Goal: Task Accomplishment & Management: Manage account settings

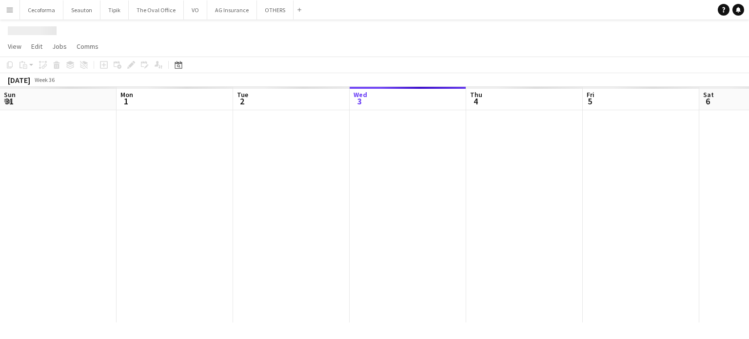
scroll to position [0, 233]
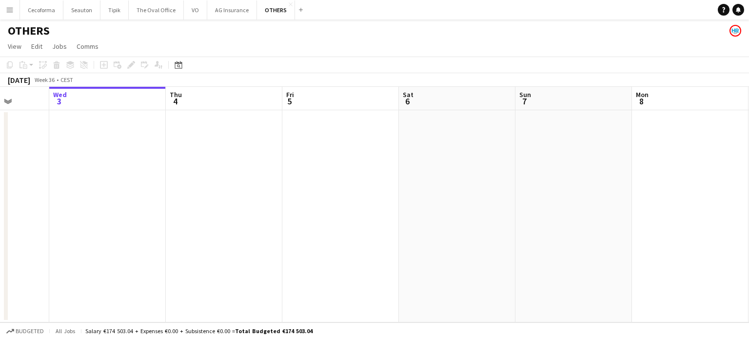
drag, startPoint x: 639, startPoint y: 218, endPoint x: 142, endPoint y: 218, distance: 496.3
click at [142, 218] on app-calendar-viewport "Sun 31 Mon 1 Tue 2 Wed 3 Thu 4 Fri 5 Sat 6 Sun 7 Mon 8 Tue 9 Wed 10 Thu 11" at bounding box center [374, 204] width 749 height 235
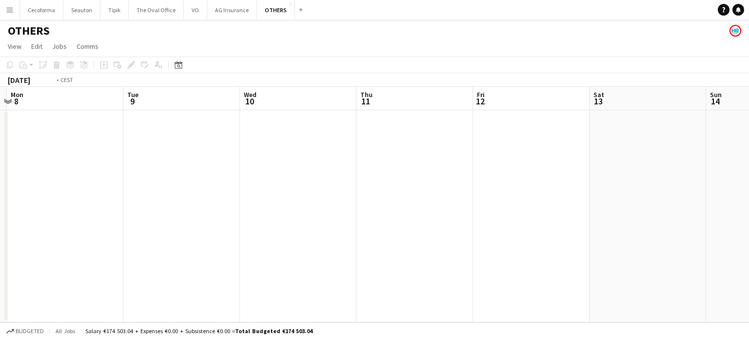
drag, startPoint x: 68, startPoint y: 228, endPoint x: 41, endPoint y: 202, distance: 37.2
click at [29, 214] on app-calendar-viewport "Thu 4 Fri 5 Sat 6 Sun 7 Mon 8 Tue 9 Wed 10 Thu 11 Fri 12 Sat 13 Sun 14 Mon 15" at bounding box center [374, 204] width 749 height 235
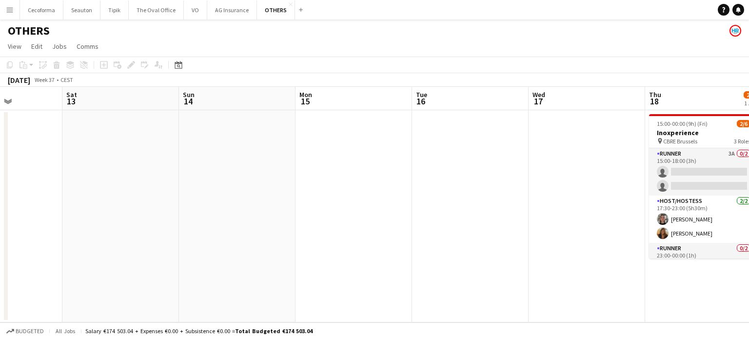
drag, startPoint x: 40, startPoint y: 207, endPoint x: 271, endPoint y: 173, distance: 233.1
click at [0, 163] on app-calendar-viewport "Wed 10 Thu 11 Fri 12 Sat 13 Sun 14 Mon 15 Tue 16 Wed 17 Thu 18 2/6 1 Job Fri 19…" at bounding box center [374, 204] width 749 height 235
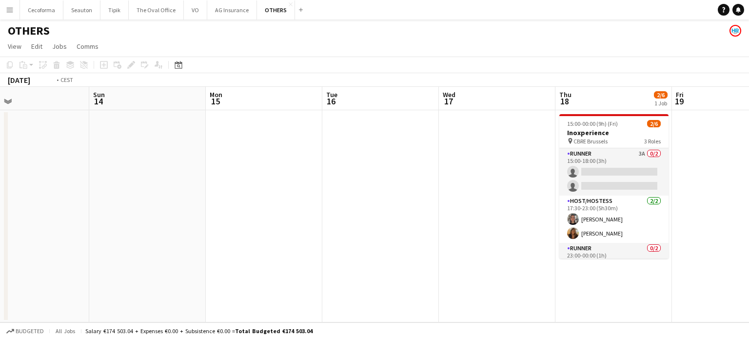
drag, startPoint x: 137, startPoint y: 185, endPoint x: 42, endPoint y: 79, distance: 142.3
click at [0, 93] on app-calendar-viewport "Wed 10 Thu 11 Fri 12 Sat 13 Sun 14 Mon 15 Tue 16 Wed 17 Thu 18 2/6 1 Job Fri 19…" at bounding box center [374, 204] width 749 height 235
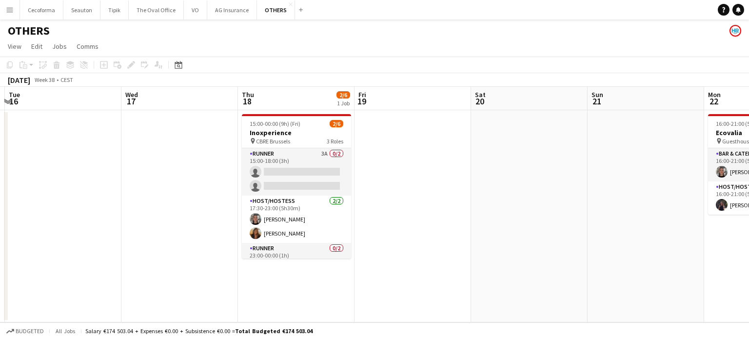
drag, startPoint x: 337, startPoint y: 148, endPoint x: 117, endPoint y: 93, distance: 227.0
click at [97, 99] on app-calendar-viewport "Fri 12 Sat 13 Sun 14 Mon 15 Tue 16 Wed 17 Thu 18 2/6 1 Job Fri 19 Sat 20 Sun 21…" at bounding box center [374, 204] width 749 height 235
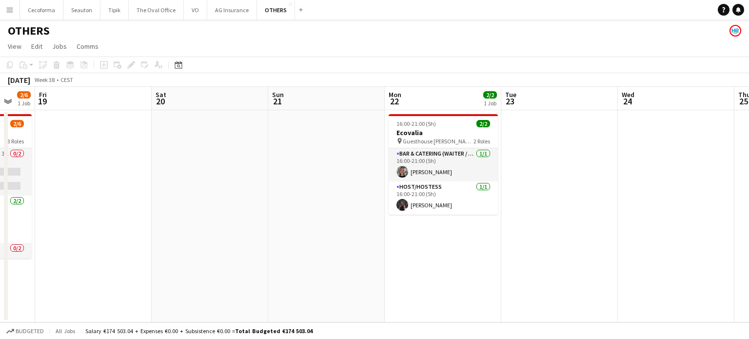
drag, startPoint x: 223, startPoint y: 159, endPoint x: 70, endPoint y: 95, distance: 165.6
click at [52, 115] on app-calendar-viewport "Tue 16 Wed 17 Thu 18 2/6 1 Job Fri 19 Sat 20 Sun 21 Mon 22 2/2 1 Job Tue 23 Wed…" at bounding box center [374, 204] width 749 height 235
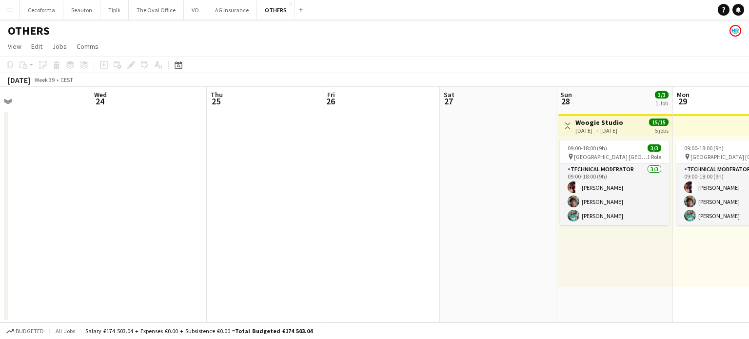
drag, startPoint x: 355, startPoint y: 204, endPoint x: 230, endPoint y: 174, distance: 129.4
click at [239, 177] on app-calendar-viewport "Sat 20 Sun 21 Mon 22 2/2 1 Job Tue 23 Wed 24 Thu 25 Fri 26 Sat 27 Sun 28 3/3 1 …" at bounding box center [374, 204] width 749 height 235
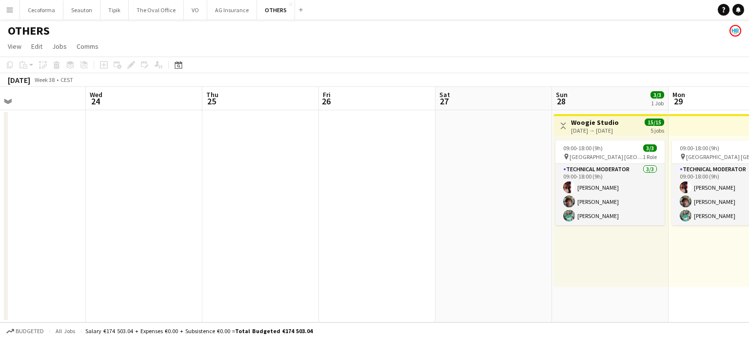
drag, startPoint x: 400, startPoint y: 207, endPoint x: 168, endPoint y: 176, distance: 234.6
click at [168, 176] on app-calendar-viewport "Sat 20 Sun 21 Mon 22 2/2 1 Job Tue 23 Wed 24 Thu 25 Fri 26 Sat 27 Sun 28 3/3 1 …" at bounding box center [374, 204] width 749 height 235
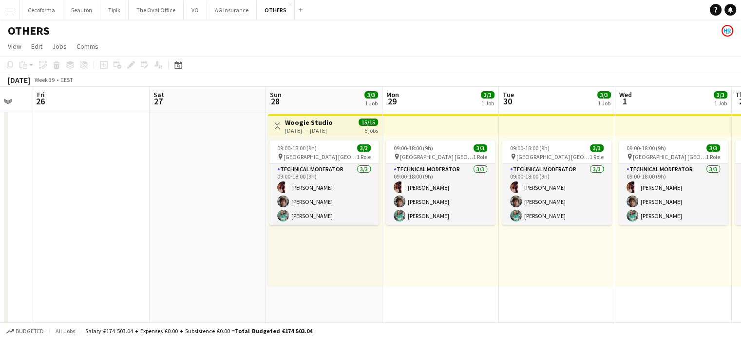
scroll to position [0, 360]
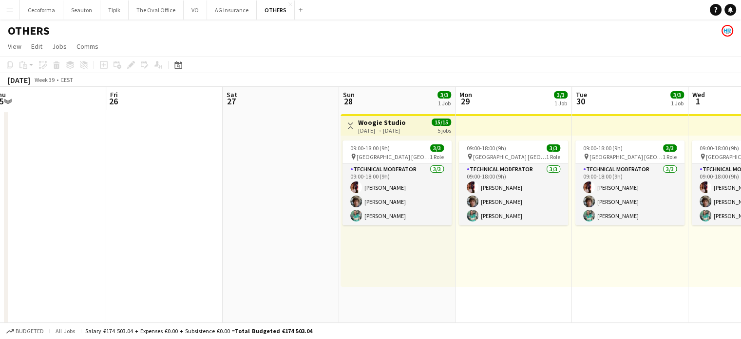
drag, startPoint x: 118, startPoint y: 179, endPoint x: 0, endPoint y: 136, distance: 126.2
click at [0, 141] on app-calendar-viewport "Mon 22 2/2 1 Job Tue 23 Wed 24 Thu 25 Fri 26 Sat 27 Sun 28 3/3 1 Job Mon 29 3/3…" at bounding box center [370, 233] width 741 height 292
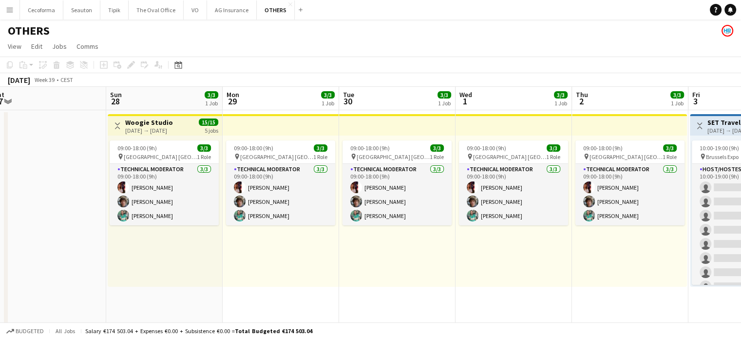
click at [133, 128] on div "[DATE] → [DATE]" at bounding box center [149, 130] width 48 height 7
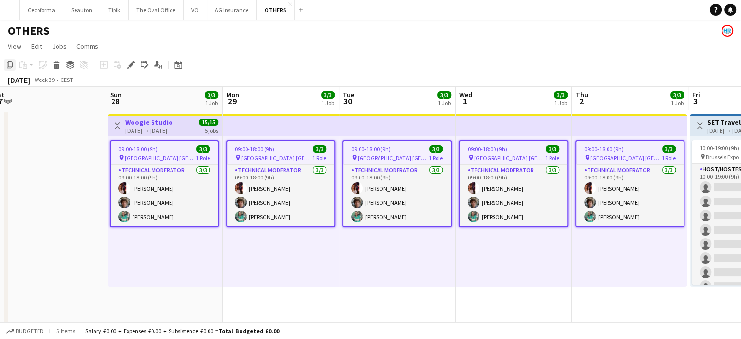
click at [8, 64] on icon "Copy" at bounding box center [10, 65] width 8 height 8
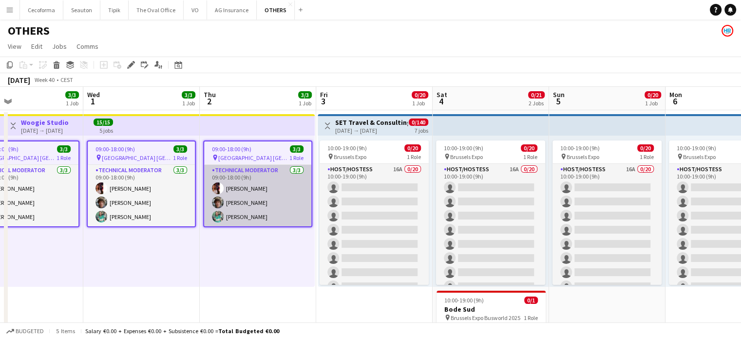
drag, startPoint x: 539, startPoint y: 296, endPoint x: 136, endPoint y: 210, distance: 412.4
click at [130, 220] on app-calendar-viewport "Fri 26 Sat 27 Sun 28 3/3 1 Job Mon 29 3/3 1 Job Tue 30 3/3 1 Job Wed 1 3/3 1 Jo…" at bounding box center [370, 233] width 741 height 292
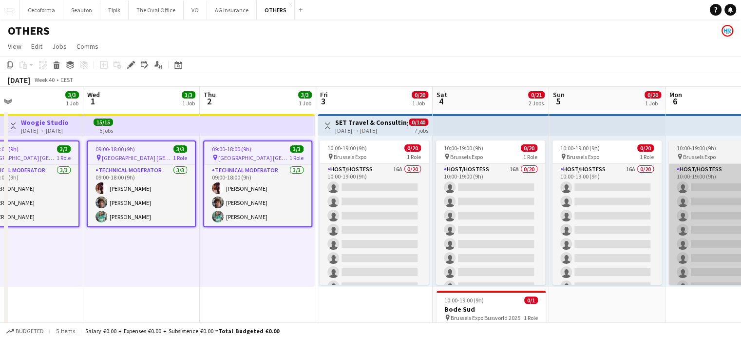
scroll to position [0, 306]
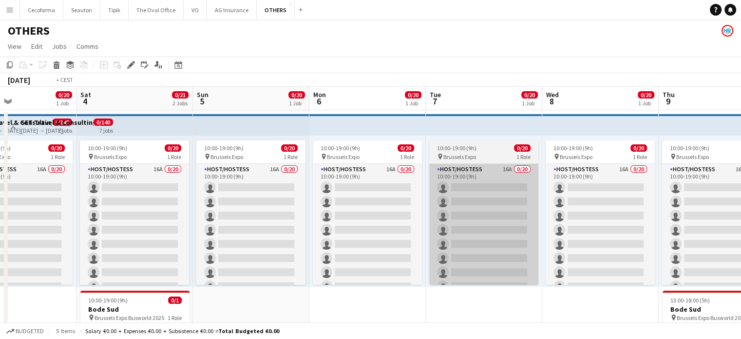
drag, startPoint x: 462, startPoint y: 298, endPoint x: 35, endPoint y: 221, distance: 433.5
click at [46, 226] on app-calendar-viewport "Wed 1 3/3 1 Job Thu 2 3/3 1 Job Fri 3 0/20 1 Job Sat 4 0/21 2 Jobs Sun 5 0/20 1…" at bounding box center [370, 233] width 741 height 292
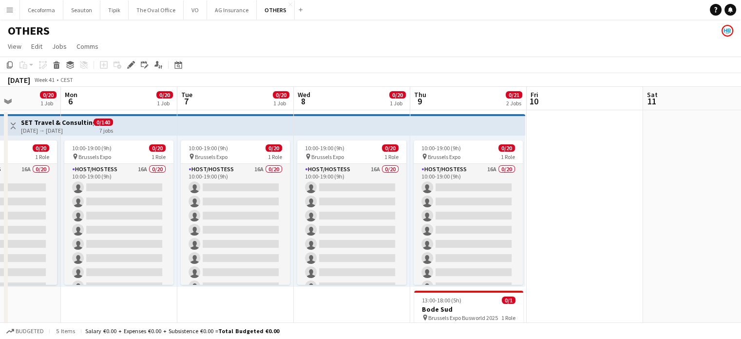
drag, startPoint x: 511, startPoint y: 244, endPoint x: 0, endPoint y: 180, distance: 514.9
click at [1, 187] on app-calendar-viewport "Fri 3 0/20 1 Job Sat 4 0/21 2 Jobs Sun 5 0/20 1 Job Mon 6 0/20 1 Job Tue 7 0/20…" at bounding box center [370, 233] width 741 height 292
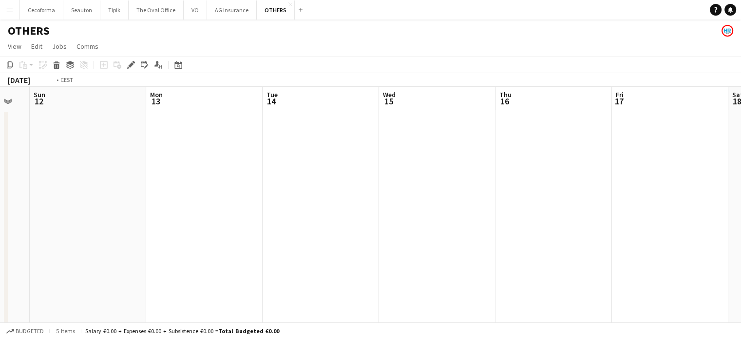
drag, startPoint x: 421, startPoint y: 231, endPoint x: 44, endPoint y: 187, distance: 378.9
click at [0, 193] on app-calendar-viewport "Thu 9 0/21 2 Jobs Fri 10 Sat 11 Sun 12 Mon 13 Tue 14 Wed 15 Thu 16 Fri 17 Sat 1…" at bounding box center [370, 233] width 741 height 292
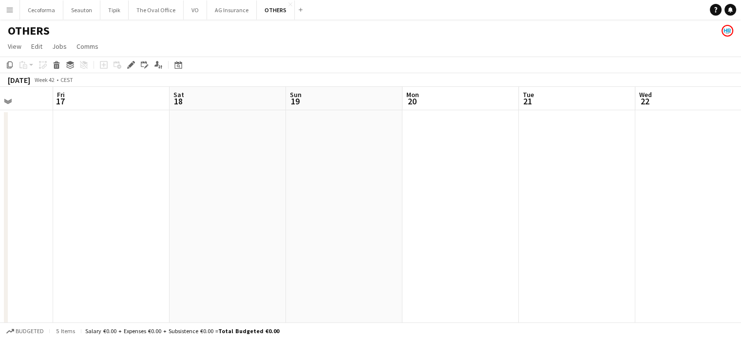
drag, startPoint x: 374, startPoint y: 284, endPoint x: 166, endPoint y: 217, distance: 218.8
click at [64, 225] on app-calendar-viewport "Tue 14 Wed 15 Thu 16 Fri 17 Sat 18 Sun 19 Mon 20 Tue 21 Wed 22 Thu 23 Fri 24 Sa…" at bounding box center [370, 233] width 741 height 292
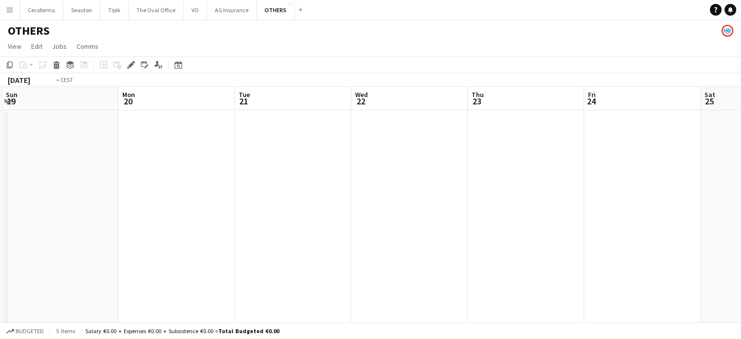
drag, startPoint x: 474, startPoint y: 261, endPoint x: 63, endPoint y: 199, distance: 415.6
click at [61, 202] on app-calendar-viewport "Thu 16 Fri 17 Sat 18 Sun 19 Mon 20 Tue 21 Wed 22 Thu 23 Fri 24 Sat 25 Sun 26 Mo…" at bounding box center [370, 233] width 741 height 292
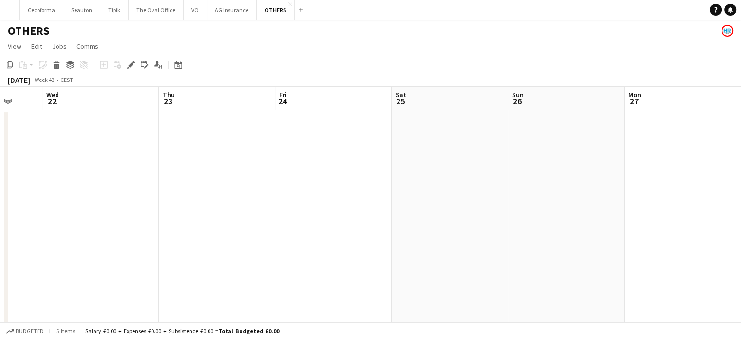
drag, startPoint x: 528, startPoint y: 258, endPoint x: 2, endPoint y: 144, distance: 538.1
click at [0, 152] on app-calendar-viewport "Sun 19 Mon 20 Tue 21 Wed 22 Thu 23 Fri 24 Sat 25 Sun 26 Mon 27 Tue 28 Wed 29 Th…" at bounding box center [370, 233] width 741 height 292
drag, startPoint x: 185, startPoint y: 207, endPoint x: 358, endPoint y: 206, distance: 173.1
click at [85, 175] on app-calendar-viewport "Tue 28 Wed 29 Thu 30 Fri 31 Sat 1 Sun 2 Mon 3 Tue 4 Wed 5 Thu 6 Fri 7 Sat 8" at bounding box center [370, 233] width 741 height 292
drag, startPoint x: 248, startPoint y: 202, endPoint x: 267, endPoint y: 143, distance: 61.8
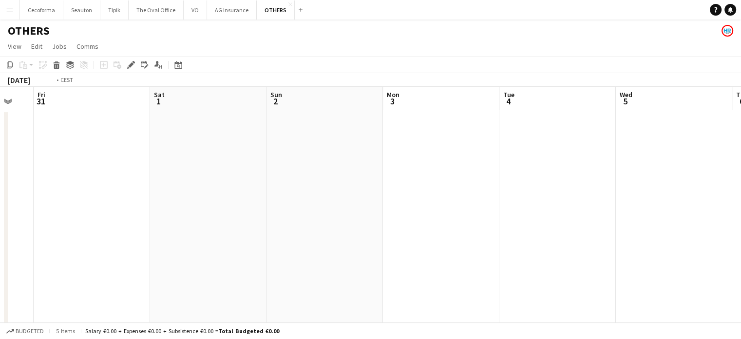
click at [0, 139] on app-calendar-viewport "Tue 28 Wed 29 Thu 30 Fri 31 Sat 1 Sun 2 Mon 3 Tue 4 Wed 5 Thu 6 Fri 7 Sat 8" at bounding box center [370, 233] width 741 height 292
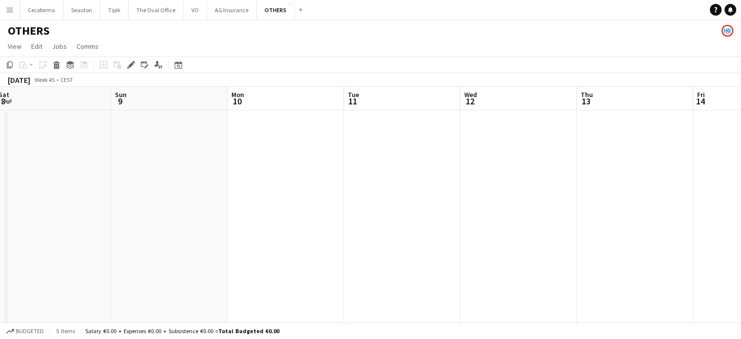
drag, startPoint x: 562, startPoint y: 214, endPoint x: 123, endPoint y: 159, distance: 442.1
click at [123, 159] on app-calendar-viewport "Wed 5 Thu 6 Fri 7 Sat 8 Sun 9 Mon 10 Tue 11 Wed 12 Thu 13 Fri 14 Sat 15 Sun 16" at bounding box center [370, 233] width 741 height 292
drag, startPoint x: 406, startPoint y: 192, endPoint x: 370, endPoint y: 181, distance: 36.7
click at [79, 137] on app-calendar-viewport "Wed 5 Thu 6 Fri 7 Sat 8 Sun 9 Mon 10 Tue 11 Wed 12 Thu 13 Fri 14 Sat 15 Sun 16" at bounding box center [370, 233] width 741 height 292
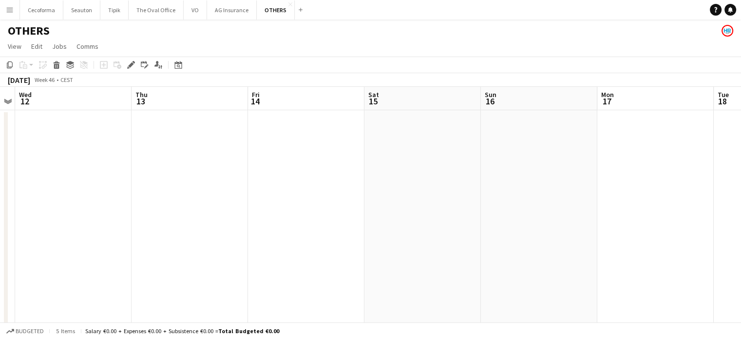
drag, startPoint x: 353, startPoint y: 196, endPoint x: 57, endPoint y: 141, distance: 301.0
click at [60, 144] on app-calendar-viewport "Sat 8 Sun 9 Mon 10 Tue 11 Wed 12 Thu 13 Fri 14 Sat 15 Sun 16 Mon 17 Tue 18 Wed …" at bounding box center [370, 233] width 741 height 292
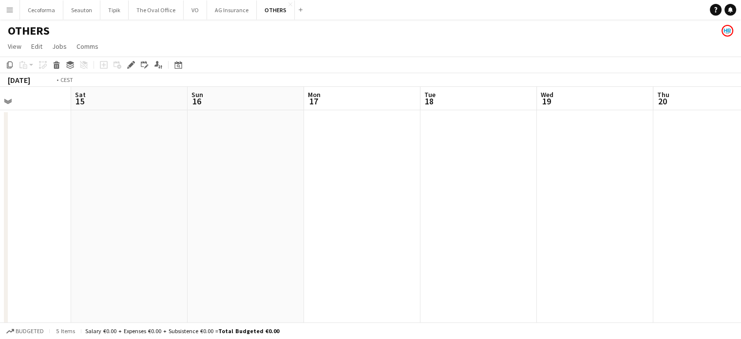
drag, startPoint x: 109, startPoint y: 172, endPoint x: 0, endPoint y: 127, distance: 117.9
click at [0, 131] on app-calendar-viewport "Wed 12 Thu 13 Fri 14 Sat 15 Sun 16 Mon 17 Tue 18 Wed 19 Thu 20 Fri 21 Sat 22 Su…" at bounding box center [370, 233] width 741 height 292
drag, startPoint x: 175, startPoint y: 177, endPoint x: 42, endPoint y: 122, distance: 144.3
click at [64, 140] on app-calendar-viewport "Sun 16 Mon 17 Tue 18 Wed 19 Thu 20 Fri 21 Sat 22 Sun 23 Mon 24 Tue 25 Wed 26 Th…" at bounding box center [370, 233] width 741 height 292
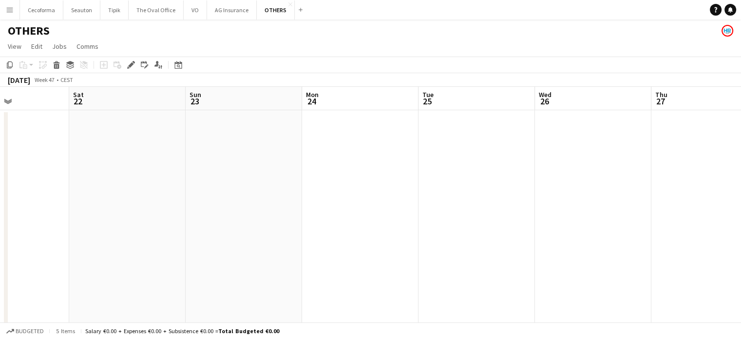
click at [352, 152] on app-date-cell at bounding box center [360, 244] width 117 height 268
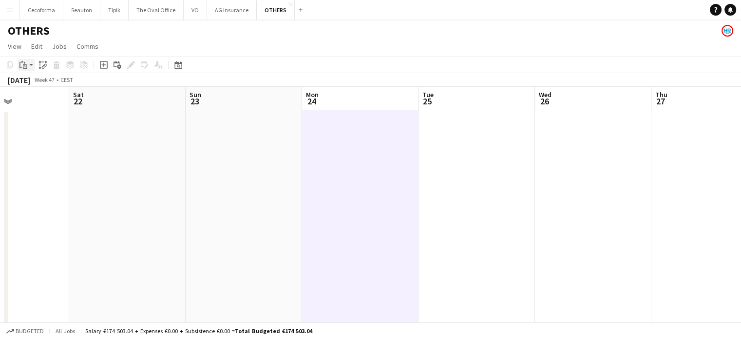
click at [23, 64] on icon at bounding box center [25, 66] width 4 height 4
click at [31, 80] on link "Paste Ctrl+V" at bounding box center [72, 83] width 92 height 9
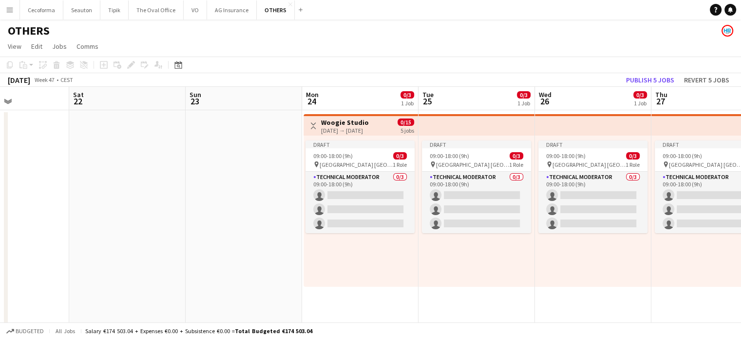
click at [176, 234] on app-date-cell at bounding box center [127, 244] width 117 height 268
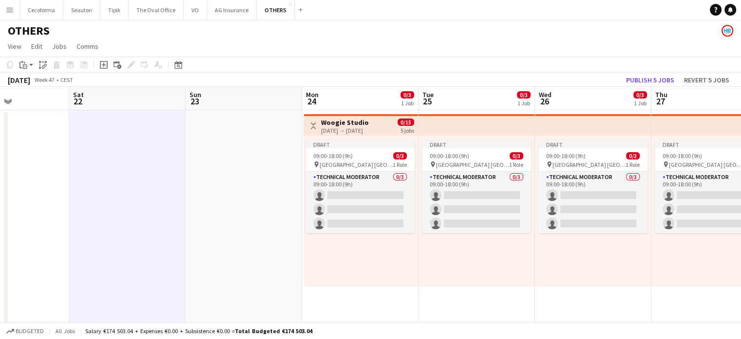
click at [225, 239] on app-date-cell at bounding box center [244, 244] width 117 height 268
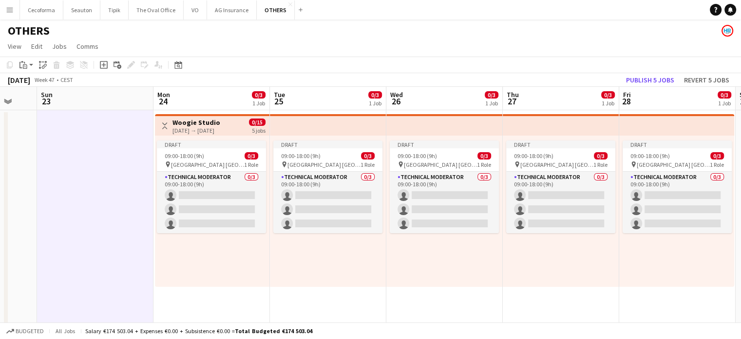
drag, startPoint x: 354, startPoint y: 281, endPoint x: 152, endPoint y: 255, distance: 204.5
click at [150, 256] on app-calendar-viewport "Thu 20 Fri 21 Sat 22 Sun 23 Mon 24 0/3 1 Job Tue 25 0/3 1 Job Wed 26 0/3 1 Job …" at bounding box center [370, 233] width 741 height 292
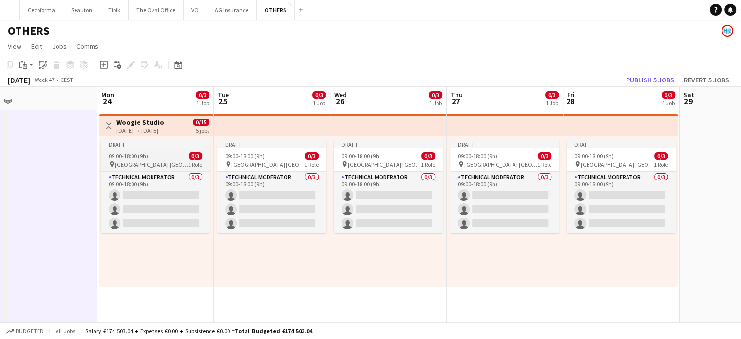
click at [137, 145] on div "Draft" at bounding box center [155, 144] width 109 height 8
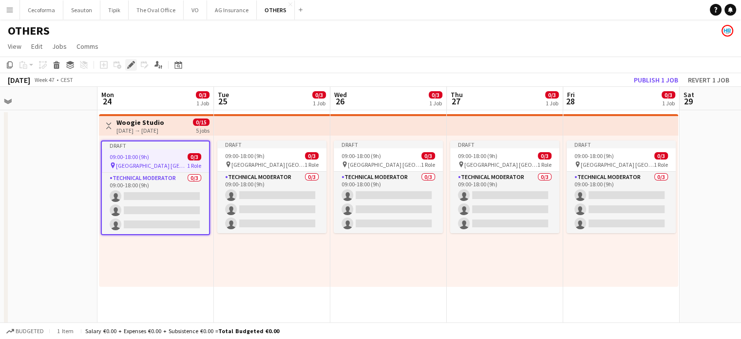
click at [131, 64] on icon at bounding box center [130, 64] width 5 height 5
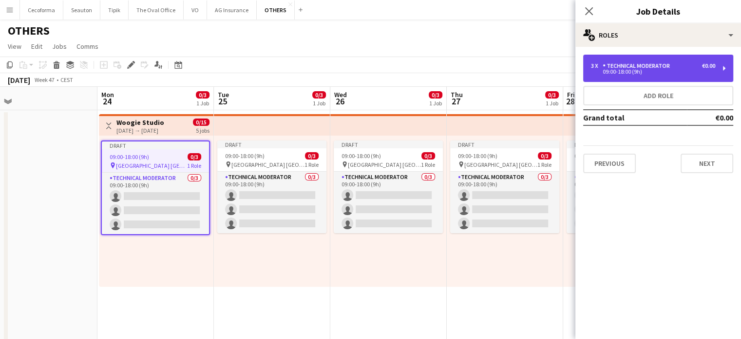
click at [655, 64] on div "Technical Moderator" at bounding box center [638, 65] width 71 height 7
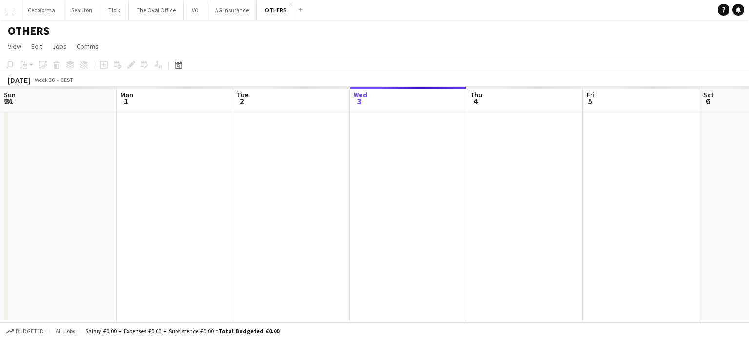
scroll to position [0, 233]
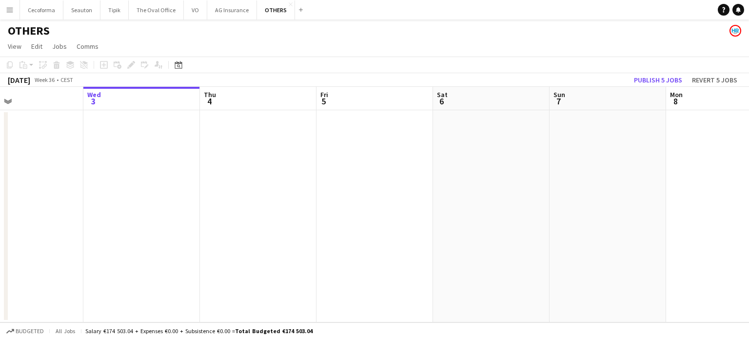
drag, startPoint x: 647, startPoint y: 212, endPoint x: 77, endPoint y: 198, distance: 571.0
click at [82, 198] on app-calendar-viewport "Sun 31 Mon 1 Tue 2 Wed 3 Thu 4 Fri 5 Sat 6 Sun 7 Mon 8 Tue 9 Wed 10 Thu 11" at bounding box center [374, 204] width 749 height 235
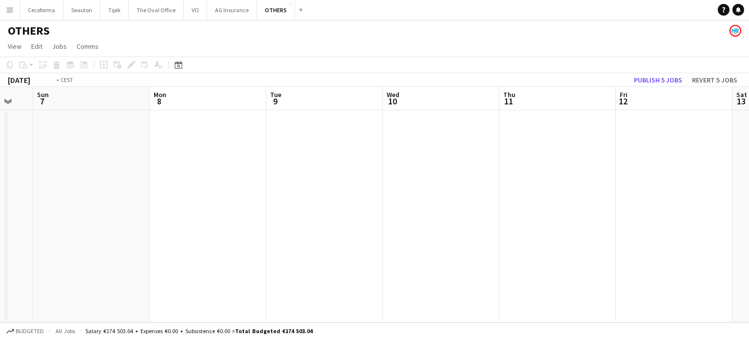
drag, startPoint x: 554, startPoint y: 234, endPoint x: 206, endPoint y: 230, distance: 348.1
click at [206, 231] on app-calendar-viewport "Thu 4 Fri 5 Sat 6 Sun 7 Mon 8 Tue 9 Wed 10 Thu 11 Fri 12 Sat 13 Sun 14 Mon 15" at bounding box center [374, 204] width 749 height 235
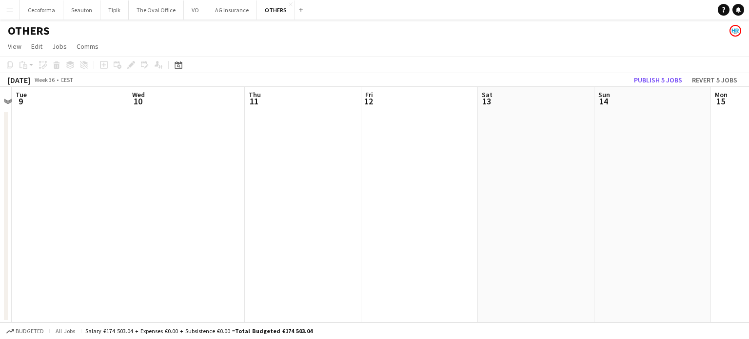
drag, startPoint x: 181, startPoint y: 221, endPoint x: 107, endPoint y: 204, distance: 75.9
click at [107, 205] on app-calendar-viewport "Sat 6 Sun 7 Mon 8 Tue 9 Wed 10 Thu 11 Fri 12 Sat 13 Sun 14 Mon 15 Tue 16 Wed 17" at bounding box center [374, 204] width 749 height 235
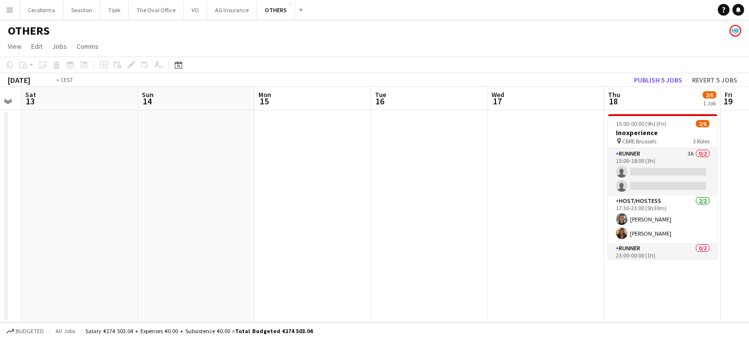
drag, startPoint x: 486, startPoint y: 214, endPoint x: 167, endPoint y: 176, distance: 321.6
click at [146, 183] on app-calendar-viewport "Wed 10 Thu 11 Fri 12 Sat 13 Sun 14 Mon 15 Tue 16 Wed 17 Thu 18 2/6 1 Job Fri 19…" at bounding box center [374, 204] width 749 height 235
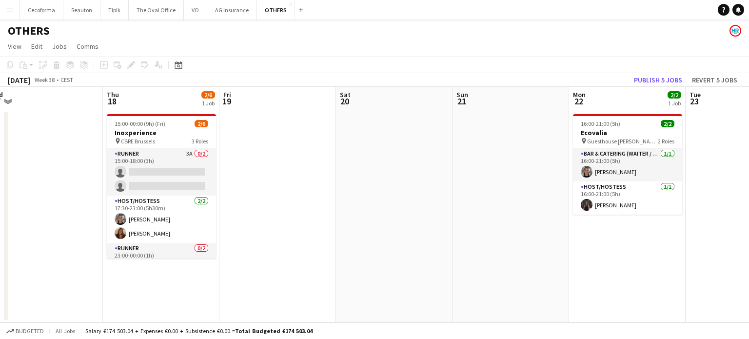
drag, startPoint x: 172, startPoint y: 196, endPoint x: 151, endPoint y: 171, distance: 32.6
click at [113, 179] on app-calendar-viewport "Sat 13 Sun 14 Mon 15 Tue 16 Wed 17 Thu 18 2/6 1 Job Fri 19 Sat 20 Sun 21 Mon 22…" at bounding box center [374, 204] width 749 height 235
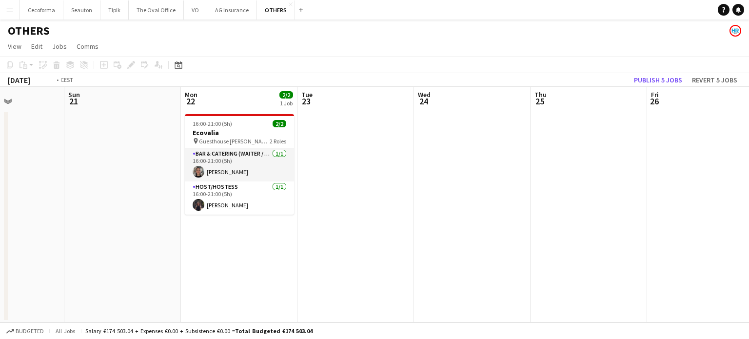
drag, startPoint x: 528, startPoint y: 226, endPoint x: 374, endPoint y: 199, distance: 155.9
click at [323, 208] on app-calendar-viewport "Thu 18 2/6 1 Job Fri 19 Sat 20 Sun 21 Mon 22 2/2 1 Job Tue 23 Wed 24 Thu 25 Fri…" at bounding box center [374, 204] width 749 height 235
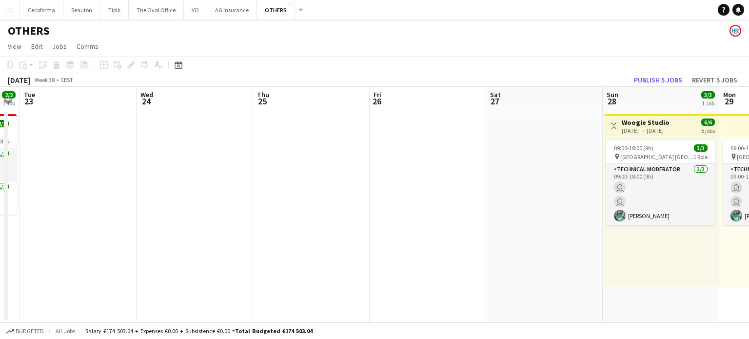
drag, startPoint x: 503, startPoint y: 231, endPoint x: 66, endPoint y: 162, distance: 442.2
click at [53, 169] on app-calendar-viewport "Sat 20 Sun 21 Mon 22 2/2 1 Job Tue 23 Wed 24 Thu 25 Fri 26 Sat 27 Sun 28 3/3 1 …" at bounding box center [374, 204] width 749 height 235
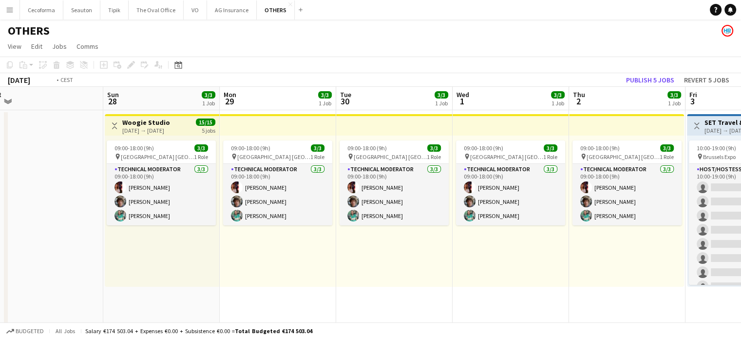
click at [452, 245] on app-calendar-viewport "Wed 24 Thu 25 Fri 26 Sat 27 Sun 28 3/3 1 Job Mon 29 3/3 1 Job Tue 30 3/3 1 Job …" at bounding box center [370, 233] width 741 height 292
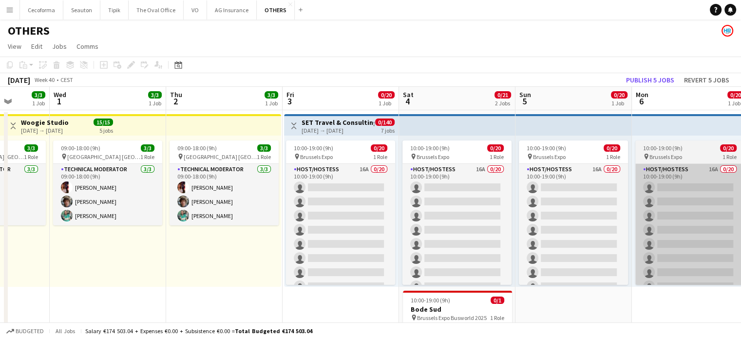
drag, startPoint x: 179, startPoint y: 253, endPoint x: 361, endPoint y: 236, distance: 182.6
click at [4, 211] on div "Sun 28 3/3 1 Job Mon 29 3/3 1 Job Tue 30 3/3 1 Job Wed 1 3/3 1 Job Thu 2 3/3 1 …" at bounding box center [370, 233] width 741 height 292
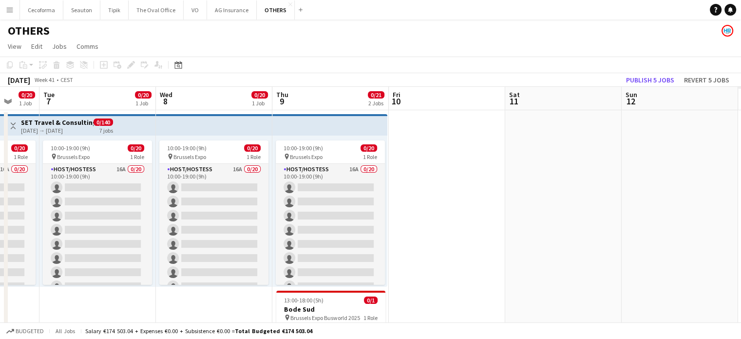
drag, startPoint x: 598, startPoint y: 273, endPoint x: 156, endPoint y: 223, distance: 444.4
click at [156, 224] on app-calendar-viewport "Fri 3 0/20 1 Job Sat 4 0/21 2 Jobs Sun 5 0/20 1 Job Mon 6 0/20 1 Job Tue 7 0/20…" at bounding box center [370, 233] width 741 height 292
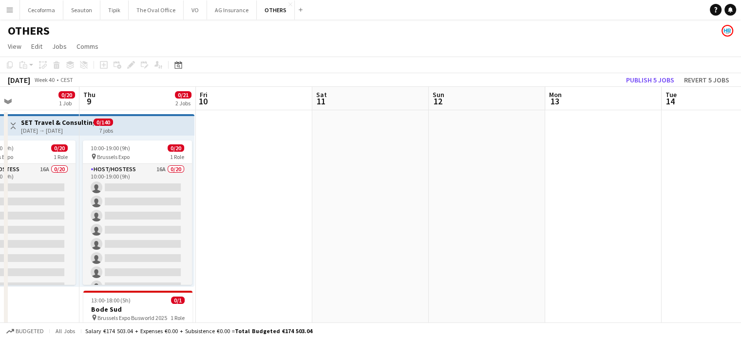
drag, startPoint x: 250, startPoint y: 234, endPoint x: 210, endPoint y: 209, distance: 47.3
click at [179, 216] on app-calendar-viewport "Sun 5 0/20 1 Job Mon 6 0/20 1 Job Tue 7 0/20 1 Job Wed 8 0/20 1 Job Thu 9 0/21 …" at bounding box center [370, 233] width 741 height 292
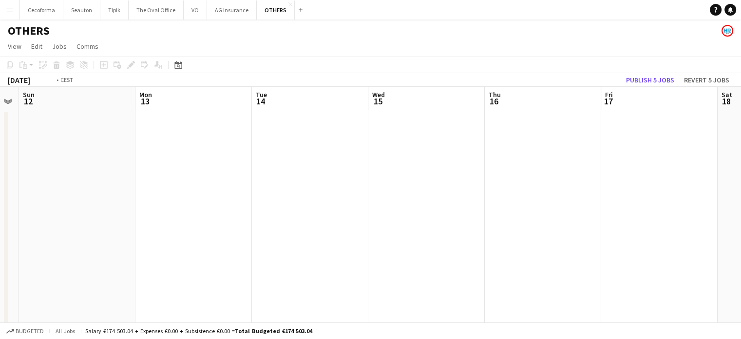
drag, startPoint x: 437, startPoint y: 229, endPoint x: 95, endPoint y: 148, distance: 351.7
click at [57, 159] on app-calendar-viewport "Thu 9 0/21 2 Jobs Fri 10 Sat 11 Sun 12 Mon 13 Tue 14 Wed 15 Thu 16 Fri 17 Sat 1…" at bounding box center [370, 233] width 741 height 292
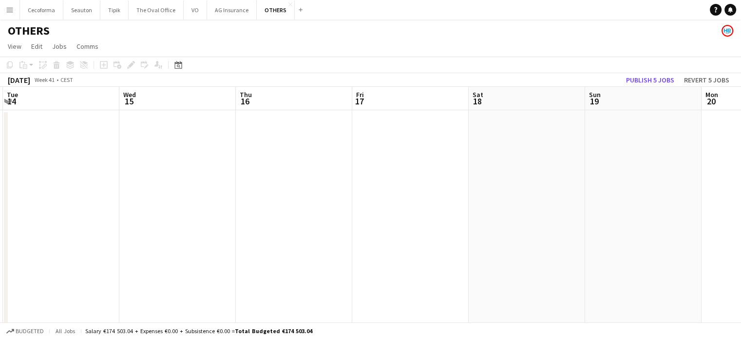
click at [46, 127] on app-calendar-viewport "Sat 11 Sun 12 Mon 13 Tue 14 Wed 15 Thu 16 Fri 17 Sat 18 Sun 19 Mon 20 Tue 21 We…" at bounding box center [370, 233] width 741 height 292
drag, startPoint x: 36, startPoint y: 139, endPoint x: 353, endPoint y: 171, distance: 318.9
click at [0, 118] on app-calendar-viewport "Sun 19 Mon 20 Tue 21 Wed 22 Thu 23 Fri 24 Sat 25 Sun 26 Mon 27 Tue 28 Wed 29 Th…" at bounding box center [370, 233] width 741 height 292
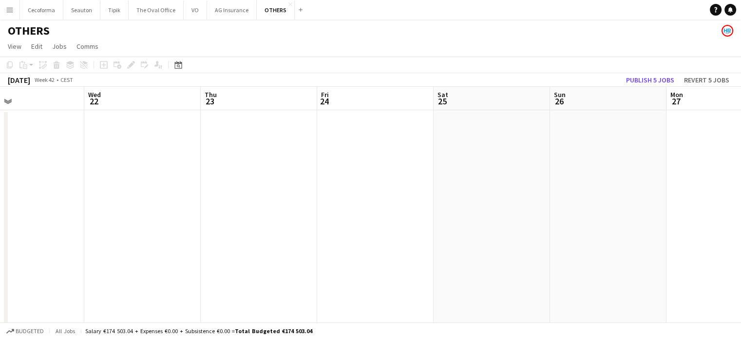
drag, startPoint x: 367, startPoint y: 187, endPoint x: 178, endPoint y: 156, distance: 191.1
click at [0, 132] on app-calendar-viewport "Sun 19 Mon 20 Tue 21 Wed 22 Thu 23 Fri 24 Sat 25 Sun 26 Mon 27 Tue 28 Wed 29 Th…" at bounding box center [370, 233] width 741 height 292
drag, startPoint x: 409, startPoint y: 215, endPoint x: 0, endPoint y: 110, distance: 422.9
click at [0, 114] on app-calendar-viewport "Thu 23 Fri 24 Sat 25 Sun 26 Mon 27 Tue 28 Wed 29 Thu 30 Fri 31 Sat 1 Sun 2 Mon 3" at bounding box center [370, 233] width 741 height 292
drag, startPoint x: 526, startPoint y: 200, endPoint x: 19, endPoint y: 106, distance: 515.2
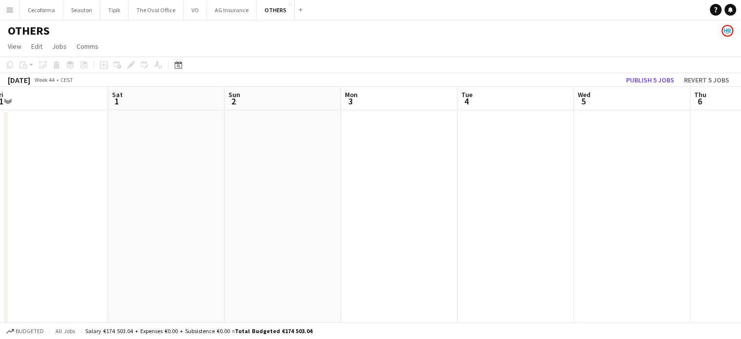
click at [22, 112] on app-calendar-viewport "Tue 28 Wed 29 Thu 30 Fri 31 Sat 1 Sun 2 Mon 3 Tue 4 Wed 5 Thu 6 Fri 7 Sat 8" at bounding box center [370, 233] width 741 height 292
drag, startPoint x: 38, startPoint y: 159, endPoint x: 12, endPoint y: 135, distance: 35.5
click at [0, 140] on app-calendar-viewport "Thu 30 Fri 31 Sat 1 Sun 2 Mon 3 Tue 4 Wed 5 Thu 6 Fri 7 Sat 8 Sun 9 Mon 10" at bounding box center [370, 233] width 741 height 292
drag, startPoint x: 247, startPoint y: 225, endPoint x: 152, endPoint y: 127, distance: 136.5
click at [0, 117] on app-calendar-viewport "Wed 5 Thu 6 Fri 7 Sat 8 Sun 9 Mon 10 Tue 11 Wed 12 Thu 13 Fri 14 Sat 15 Sun 16" at bounding box center [370, 233] width 741 height 292
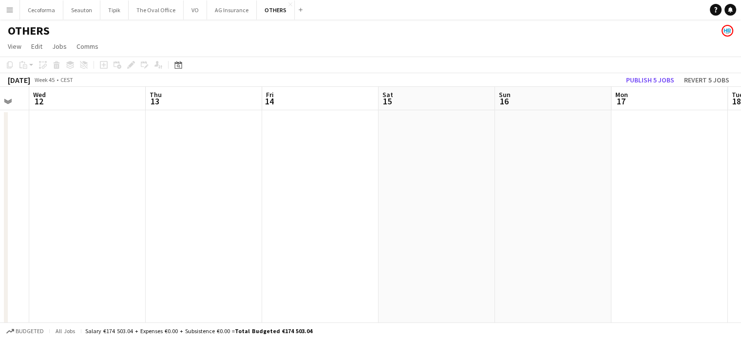
drag, startPoint x: 450, startPoint y: 226, endPoint x: 80, endPoint y: 127, distance: 383.5
click at [62, 130] on app-calendar-viewport "Sat 8 Sun 9 Mon 10 Tue 11 Wed 12 Thu 13 Fri 14 Sat 15 Sun 16 Mon 17 Tue 18 Wed …" at bounding box center [370, 233] width 741 height 292
drag, startPoint x: 136, startPoint y: 167, endPoint x: 319, endPoint y: 168, distance: 182.8
click at [0, 99] on app-calendar-viewport "Sat 15 Sun 16 Mon 17 Tue 18 Wed 19 Thu 20 Fri 21 Sat 22 Sun 23 Mon 24 Tue 25 We…" at bounding box center [370, 233] width 741 height 292
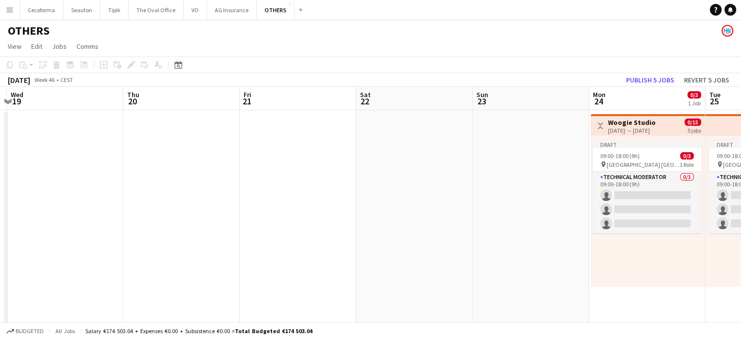
drag, startPoint x: 0, startPoint y: 106, endPoint x: 123, endPoint y: 102, distance: 122.9
click at [0, 72] on app-calendar "Copy Paste Paste Ctrl+V Paste with crew Ctrl+Shift+V Paste linked Job [GEOGRAPH…" at bounding box center [370, 218] width 741 height 322
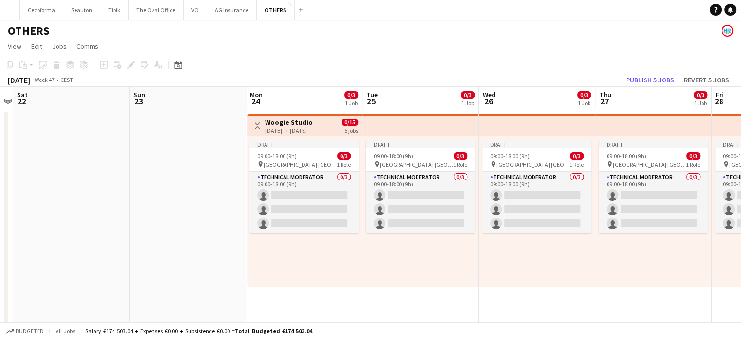
drag, startPoint x: 343, startPoint y: 176, endPoint x: 2, endPoint y: 79, distance: 354.3
click at [0, 80] on app-calendar "Copy Paste Paste Ctrl+V Paste with crew Ctrl+Shift+V Paste linked Job [GEOGRAPH…" at bounding box center [370, 218] width 741 height 322
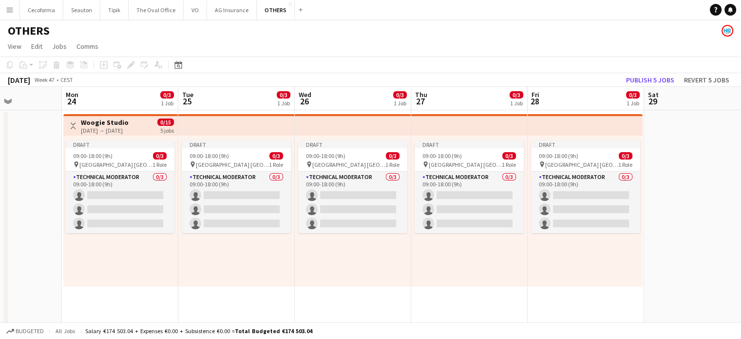
scroll to position [0, 222]
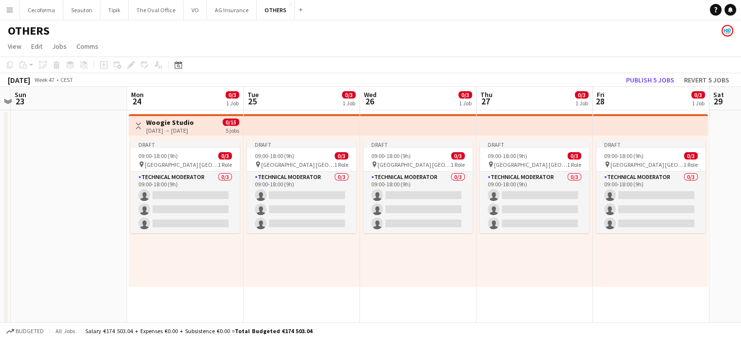
drag, startPoint x: 186, startPoint y: 267, endPoint x: 295, endPoint y: 286, distance: 110.9
click at [298, 292] on app-calendar-viewport "Fri 21 Sat 22 Sun 23 Mon 24 0/3 1 Job Tue 25 0/3 1 Job Wed 26 0/3 1 Job Thu 27 …" at bounding box center [370, 233] width 741 height 292
click at [177, 132] on div "[DATE] → [DATE]" at bounding box center [171, 130] width 48 height 7
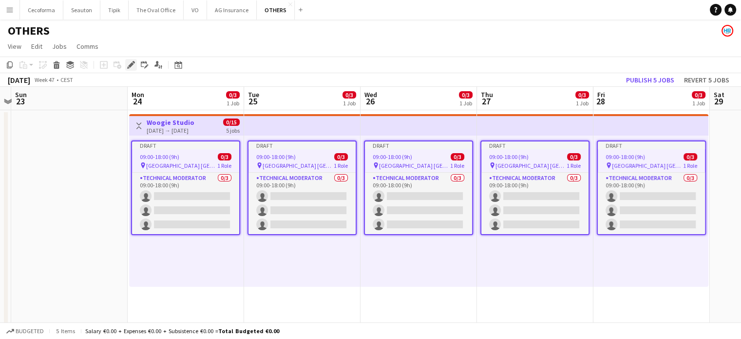
click at [131, 67] on icon "Edit" at bounding box center [131, 65] width 8 height 8
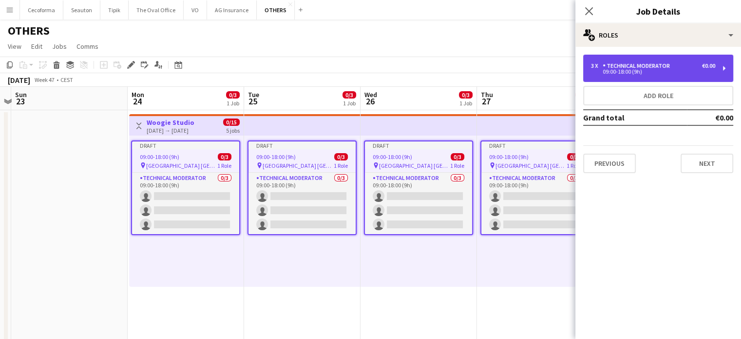
click at [620, 70] on div "09:00-18:00 (9h)" at bounding box center [653, 71] width 124 height 5
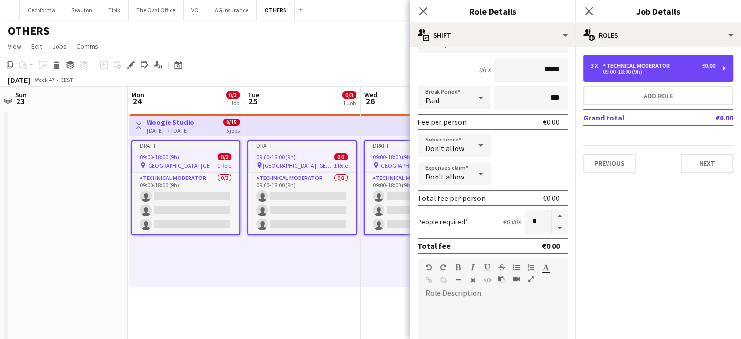
scroll to position [97, 0]
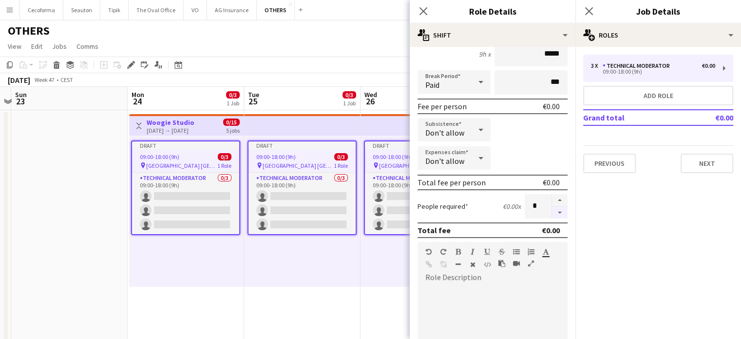
click at [555, 211] on button "button" at bounding box center [560, 213] width 16 height 12
type input "*"
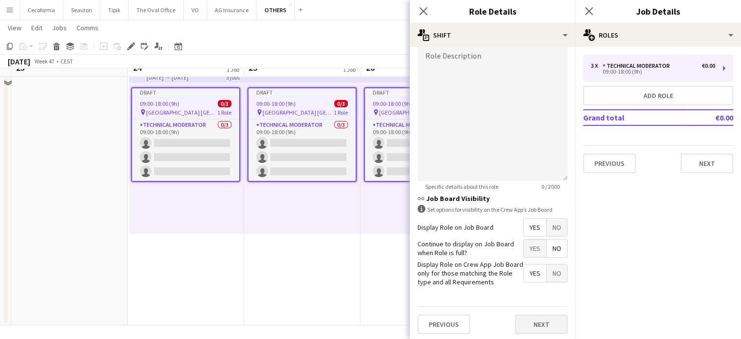
scroll to position [55, 0]
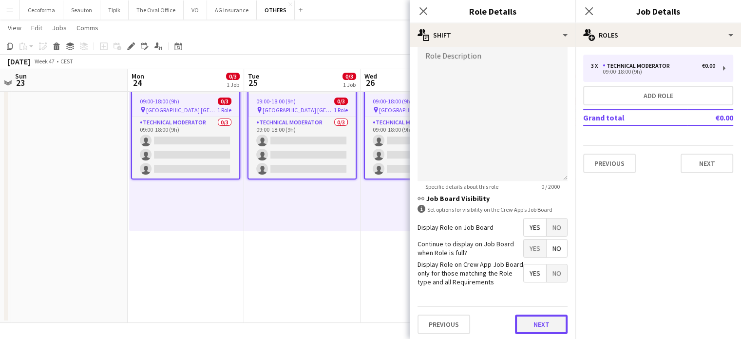
click at [536, 320] on button "Next" at bounding box center [541, 323] width 53 height 19
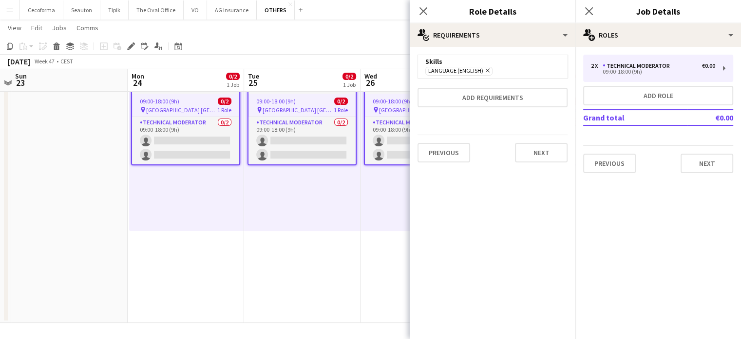
scroll to position [0, 0]
click at [548, 151] on button "Next" at bounding box center [541, 152] width 53 height 19
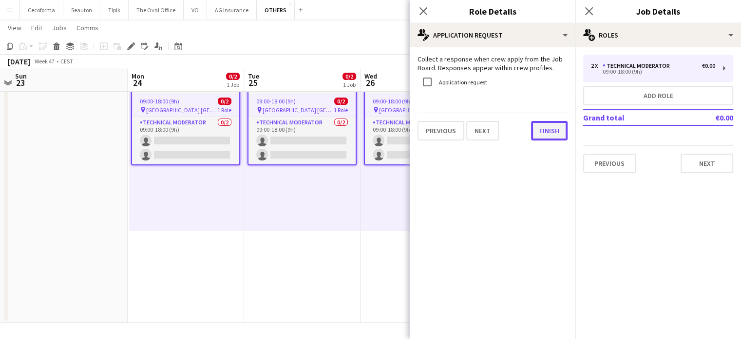
click at [545, 127] on button "Finish" at bounding box center [549, 130] width 37 height 19
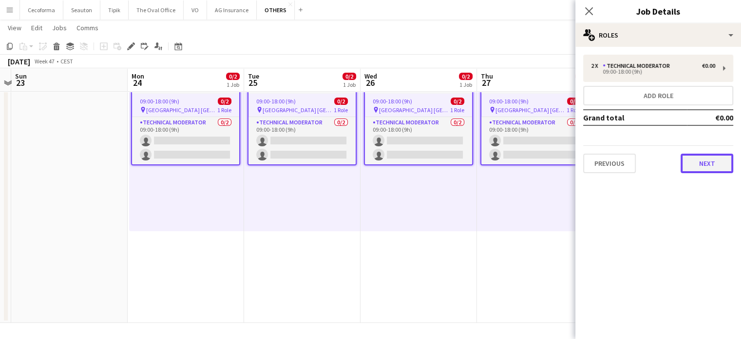
click at [706, 159] on button "Next" at bounding box center [707, 163] width 53 height 19
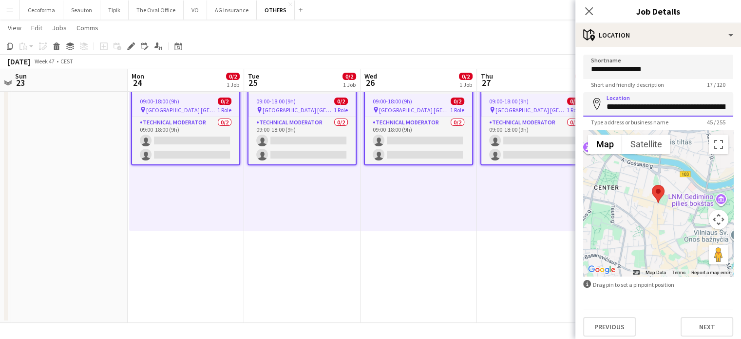
click at [703, 112] on input "**********" at bounding box center [659, 104] width 150 height 24
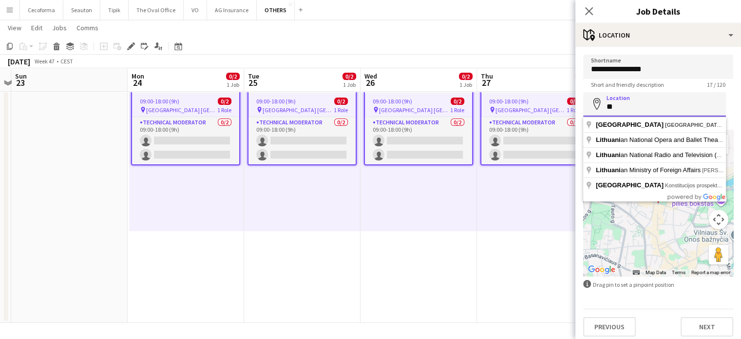
type input "*"
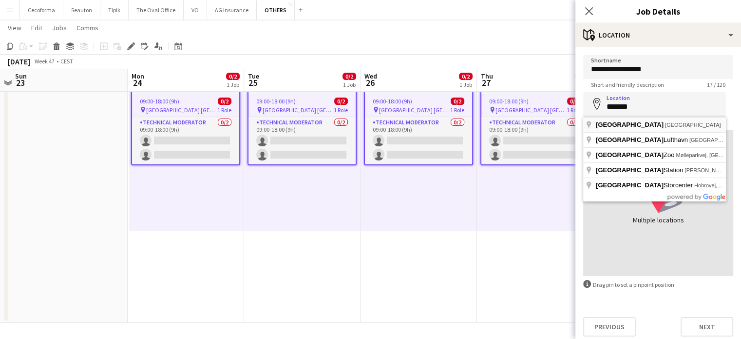
type input "**********"
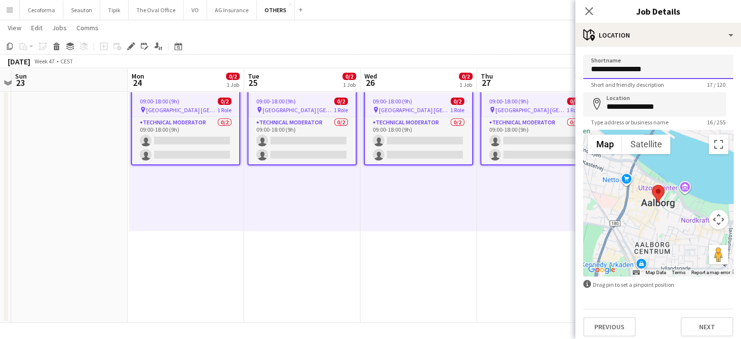
click at [648, 69] on input "**********" at bounding box center [659, 67] width 150 height 24
type input "*"
type input "**********"
click at [702, 323] on button "Next" at bounding box center [707, 326] width 53 height 19
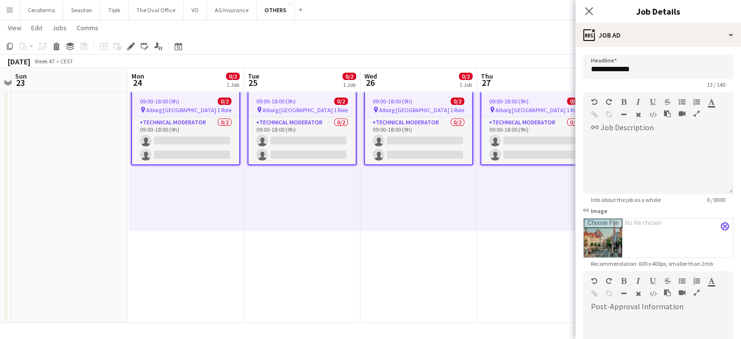
click at [722, 226] on app-icon "close" at bounding box center [725, 226] width 6 height 4
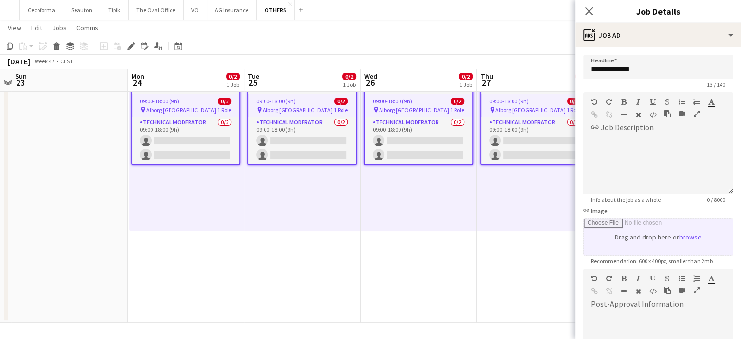
click at [637, 235] on input "link Image" at bounding box center [658, 236] width 149 height 37
type input "**********"
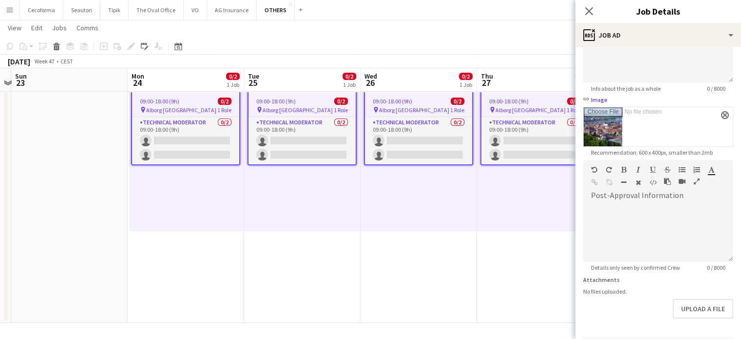
scroll to position [144, 0]
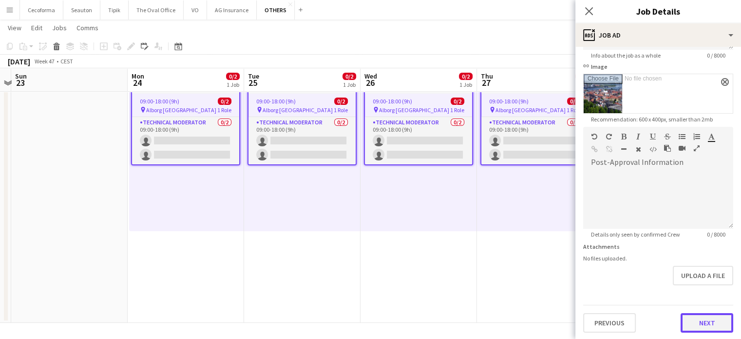
click at [704, 319] on button "Next" at bounding box center [707, 322] width 53 height 19
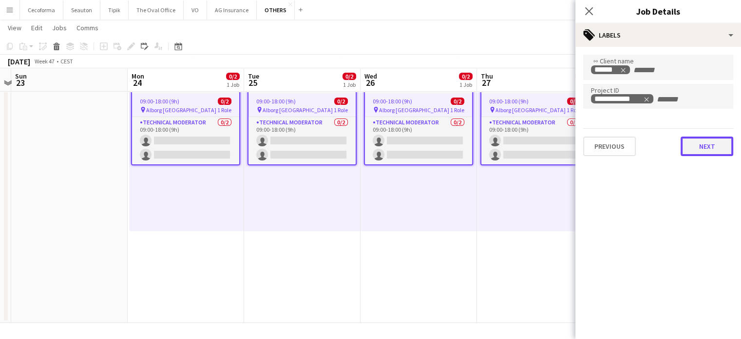
click at [709, 149] on button "Next" at bounding box center [707, 145] width 53 height 19
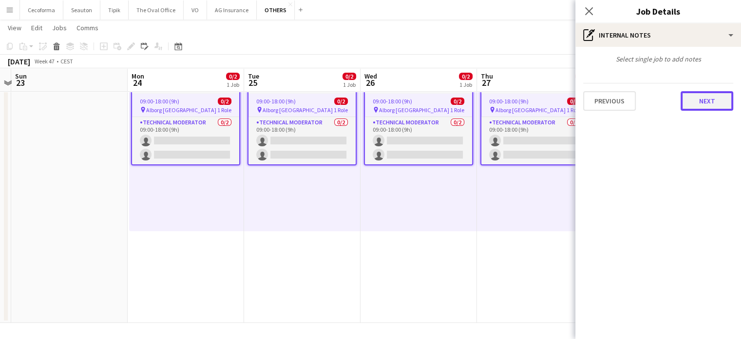
click at [715, 100] on button "Next" at bounding box center [707, 100] width 53 height 19
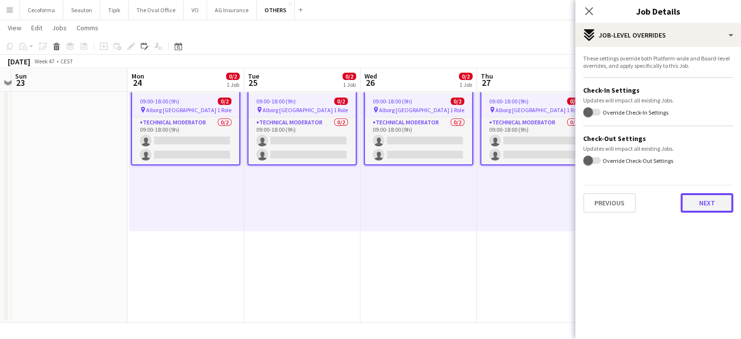
click at [723, 203] on button "Next" at bounding box center [707, 202] width 53 height 19
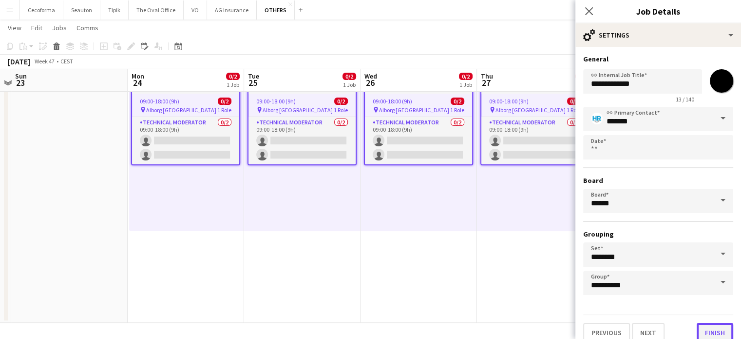
click at [714, 330] on button "Finish" at bounding box center [715, 332] width 37 height 19
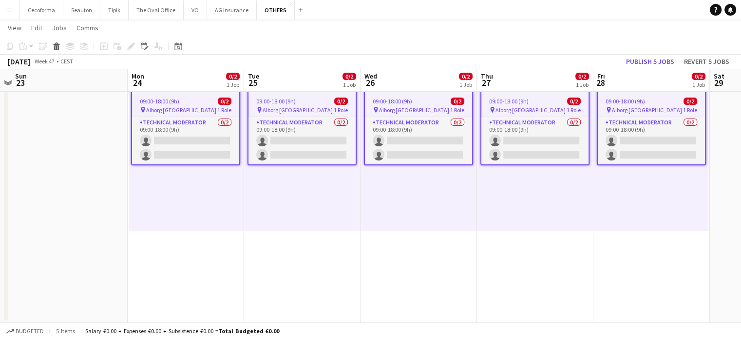
click at [550, 292] on app-date-cell "Draft 09:00-18:00 (9h) 0/2 pin Alborg Denmark 1 Role Technical Moderator 0/2 09…" at bounding box center [535, 189] width 117 height 268
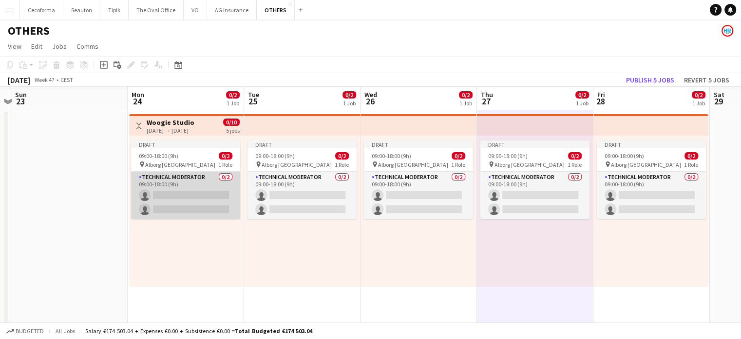
click at [182, 197] on app-card-role "Technical Moderator 0/2 09:00-18:00 (9h) single-neutral-actions single-neutral-…" at bounding box center [185, 195] width 109 height 47
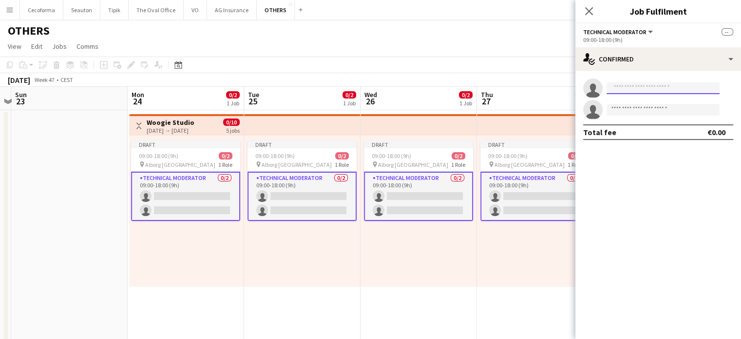
click at [667, 91] on input at bounding box center [663, 88] width 113 height 12
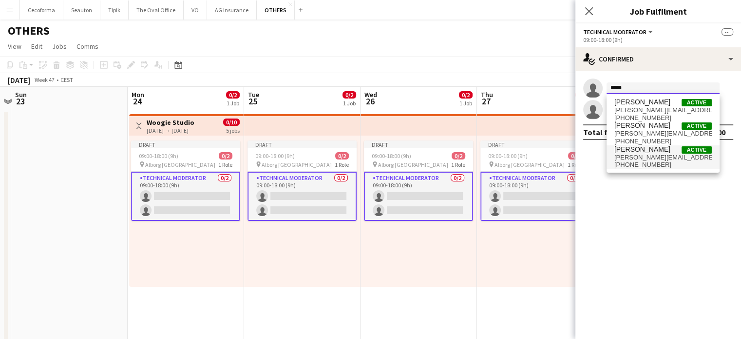
type input "*****"
click at [644, 156] on span "[PERSON_NAME][EMAIL_ADDRESS][DOMAIN_NAME]" at bounding box center [663, 158] width 97 height 8
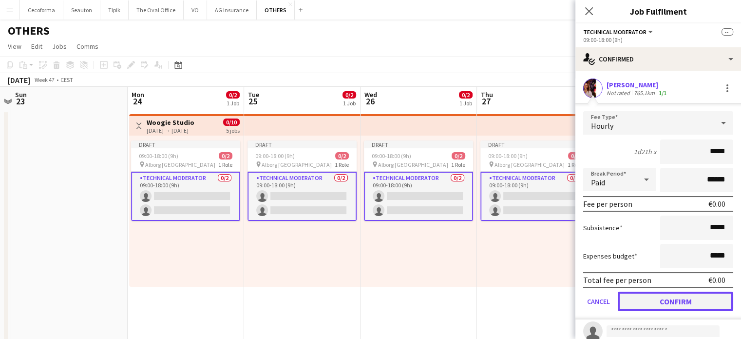
click at [676, 296] on button "Confirm" at bounding box center [676, 301] width 116 height 19
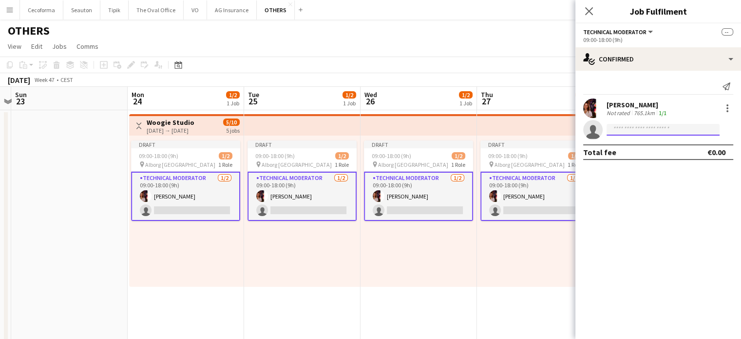
click at [632, 130] on input at bounding box center [663, 130] width 113 height 12
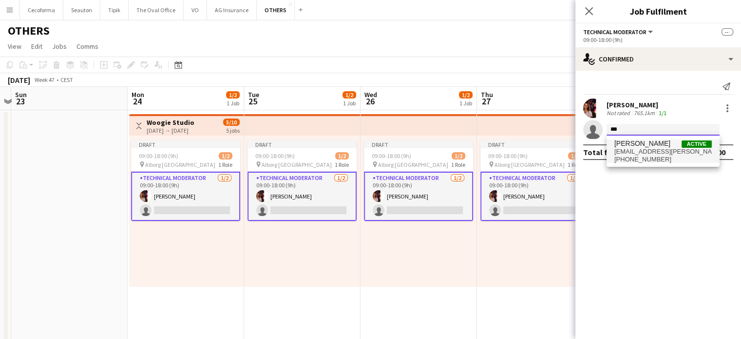
type input "***"
click at [627, 154] on span "[EMAIL_ADDRESS][PERSON_NAME][DOMAIN_NAME]" at bounding box center [663, 152] width 97 height 8
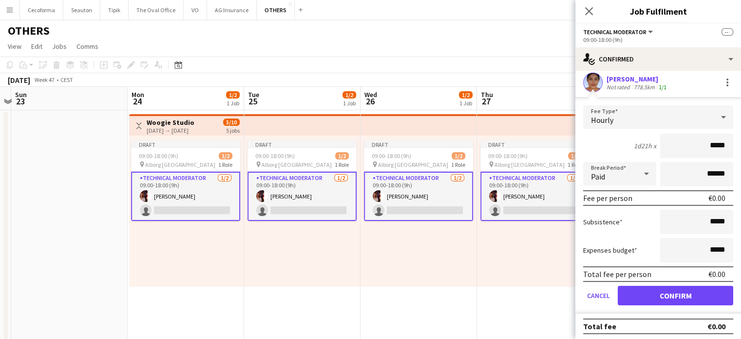
scroll to position [49, 0]
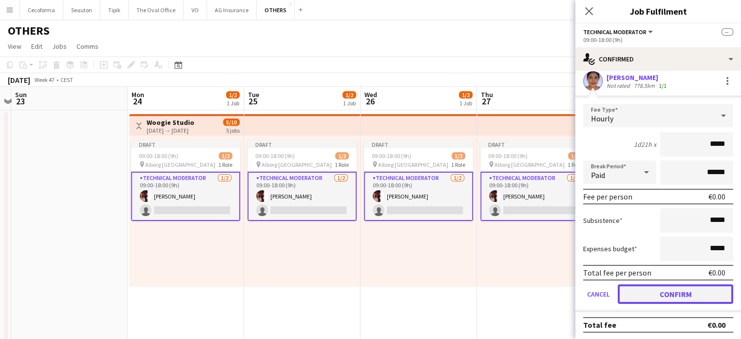
click at [661, 289] on button "Confirm" at bounding box center [676, 293] width 116 height 19
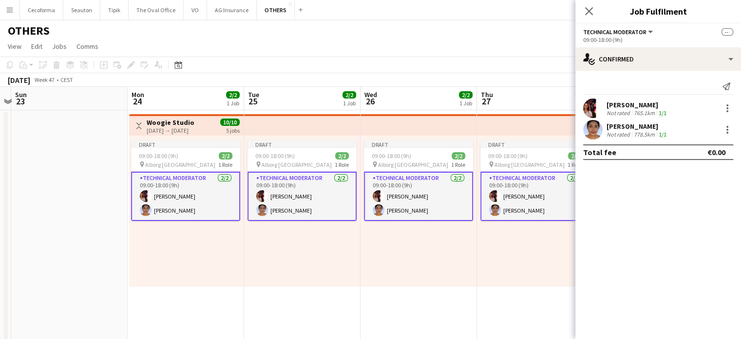
click at [517, 277] on div "Draft 09:00-18:00 (9h) 2/2 pin Alborg Denmark 1 Role Technical Moderator [DATE]…" at bounding box center [535, 211] width 117 height 151
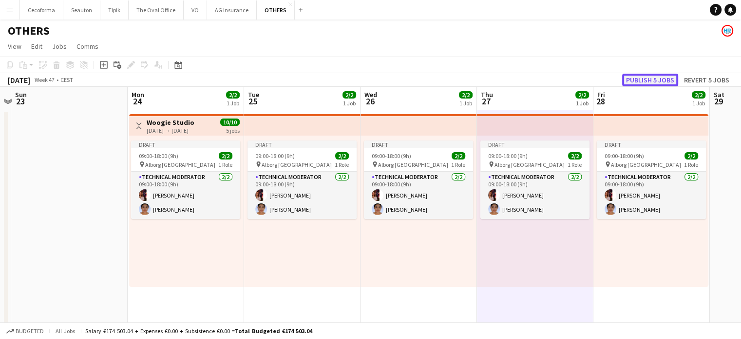
click at [648, 79] on button "Publish 5 jobs" at bounding box center [651, 80] width 56 height 13
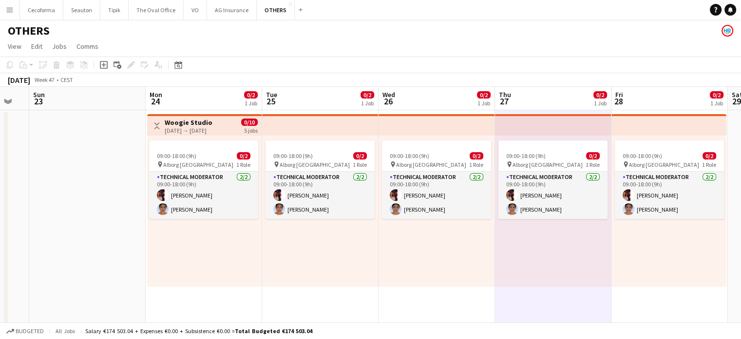
click at [603, 275] on app-calendar-viewport "Fri 21 Sat 22 Sun 23 Mon 24 0/2 1 Job Tue 25 0/2 1 Job Wed 26 0/2 1 Job Thu 27 …" at bounding box center [370, 233] width 741 height 292
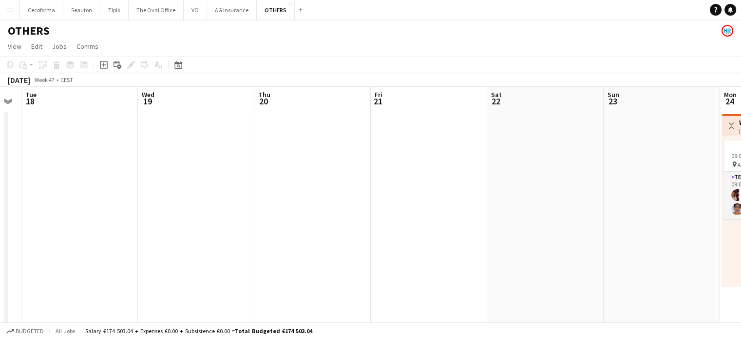
drag, startPoint x: 287, startPoint y: 234, endPoint x: 417, endPoint y: 249, distance: 130.9
click at [561, 241] on app-calendar-viewport "Sun 16 Mon 17 Tue 18 Wed 19 Thu 20 Fri 21 Sat 22 Sun 23 Mon 24 0/2 1 Job Tue 25…" at bounding box center [370, 233] width 741 height 292
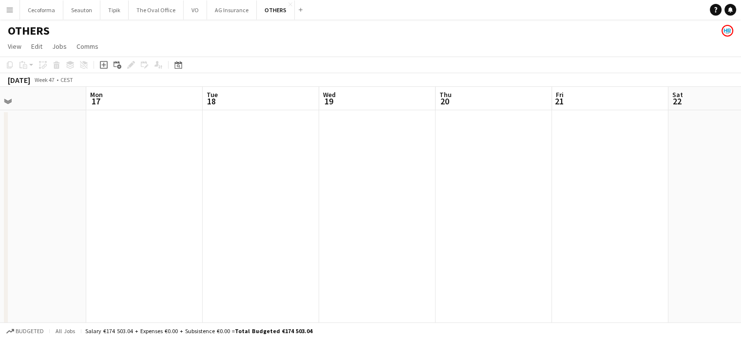
drag, startPoint x: 253, startPoint y: 230, endPoint x: 550, endPoint y: 228, distance: 296.4
click at [546, 223] on app-calendar-viewport "Fri 14 Sat 15 Sun 16 Mon 17 Tue 18 Wed 19 Thu 20 Fri 21 Sat 22 Sun 23 Mon 24 0/…" at bounding box center [370, 233] width 741 height 292
drag, startPoint x: 355, startPoint y: 240, endPoint x: 610, endPoint y: 249, distance: 255.1
click at [601, 249] on app-calendar-viewport "Sun 9 Mon 10 Tue 11 Wed 12 Thu 13 Fri 14 Sat 15 Sun 16 Mon 17 Tue 18 Wed 19 Thu…" at bounding box center [370, 233] width 741 height 292
drag, startPoint x: 340, startPoint y: 249, endPoint x: 433, endPoint y: 257, distance: 93.4
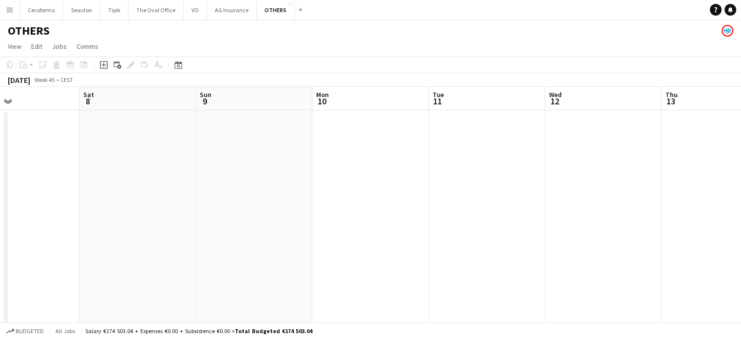
click at [445, 250] on app-calendar-viewport "Wed 5 Thu 6 Fri 7 Sat 8 Sun 9 Mon 10 Tue 11 Wed 12 Thu 13 Fri 14 Sat 15 Sun 16" at bounding box center [370, 233] width 741 height 292
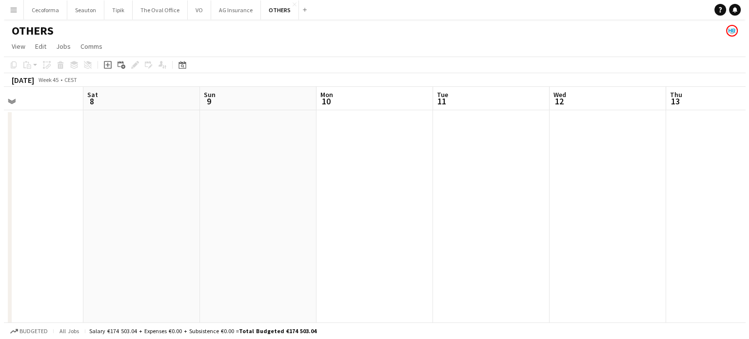
scroll to position [0, 252]
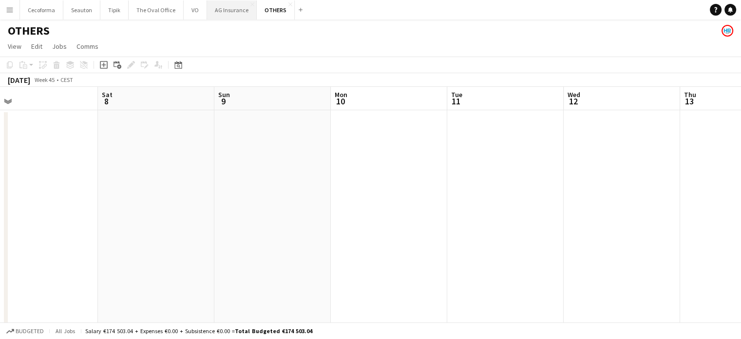
click at [228, 9] on button "AG Insurance Close" at bounding box center [232, 9] width 50 height 19
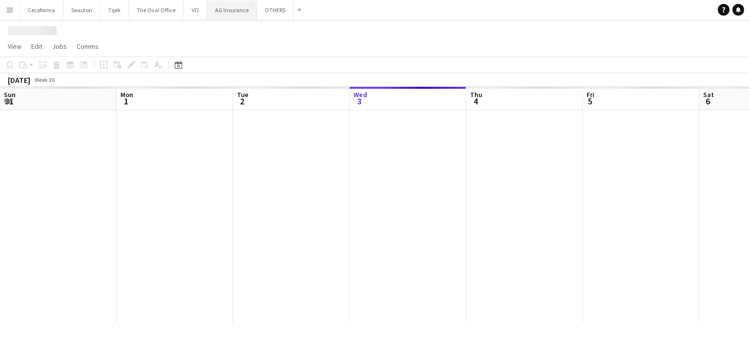
scroll to position [0, 233]
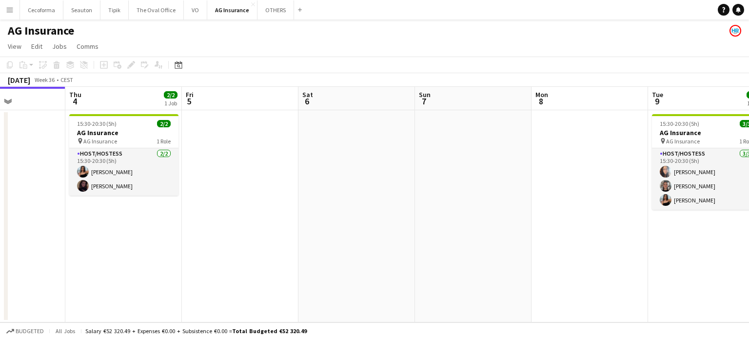
drag, startPoint x: 374, startPoint y: 185, endPoint x: 220, endPoint y: 185, distance: 154.0
click at [260, 184] on app-calendar-viewport "Sun 31 Mon 1 Tue 2 3/3 1 Job Wed 3 Thu 4 2/2 1 Job Fri 5 Sat 6 Sun 7 Mon 8 Tue …" at bounding box center [374, 204] width 749 height 235
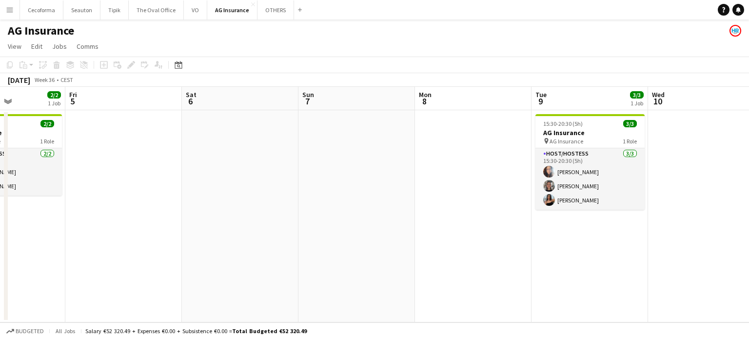
scroll to position [0, 360]
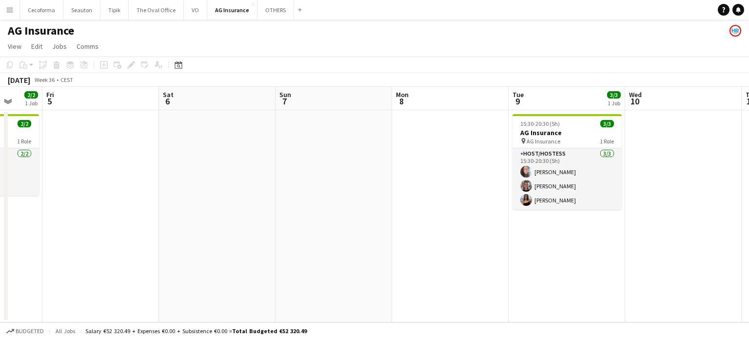
drag, startPoint x: 329, startPoint y: 192, endPoint x: 240, endPoint y: 185, distance: 89.0
click at [242, 185] on app-calendar-viewport "Mon 1 Tue 2 3/3 1 Job Wed 3 Thu 4 2/2 1 Job Fri 5 Sat 6 Sun 7 Mon 8 Tue 9 3/3 1…" at bounding box center [374, 204] width 749 height 235
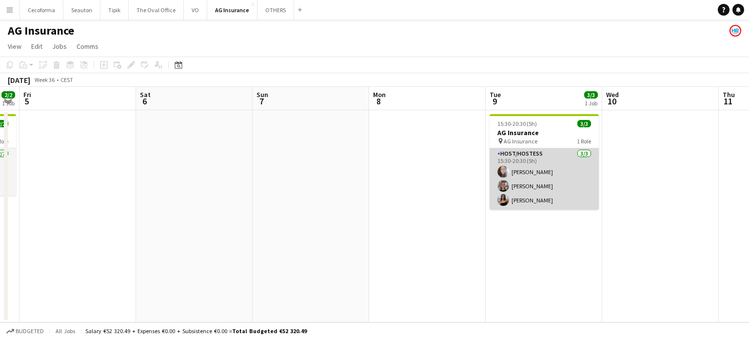
click at [536, 185] on app-card-role "Host/Hostess [DATE] 15:30-20:30 (5h) [PERSON_NAME] Louissi [PERSON_NAME] [PERSO…" at bounding box center [543, 178] width 109 height 61
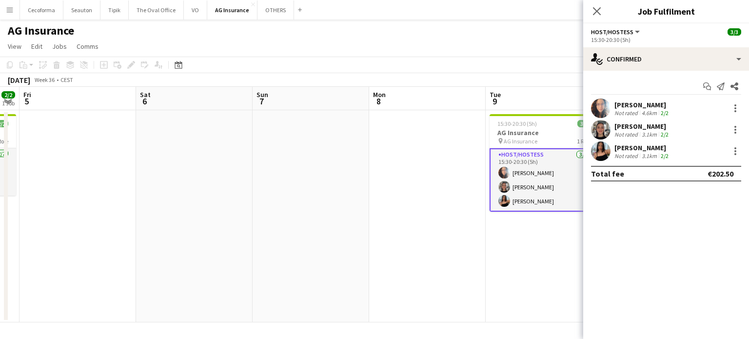
click at [634, 148] on div "[PERSON_NAME]" at bounding box center [642, 147] width 56 height 9
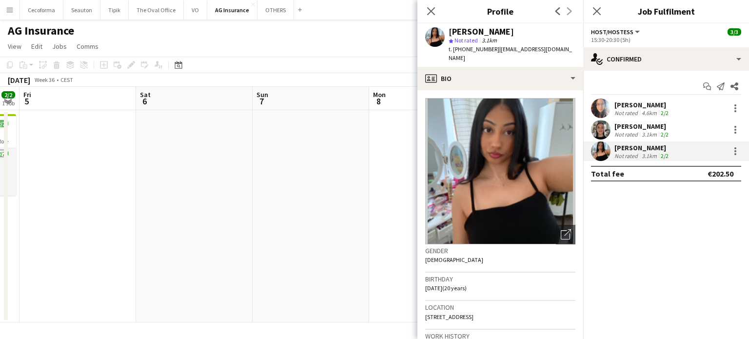
drag, startPoint x: 453, startPoint y: 48, endPoint x: 487, endPoint y: 47, distance: 33.2
click at [487, 47] on span "t. [PHONE_NUMBER]" at bounding box center [473, 48] width 51 height 7
copy span "[PHONE_NUMBER]"
click at [627, 102] on div "[PERSON_NAME]" at bounding box center [642, 104] width 56 height 9
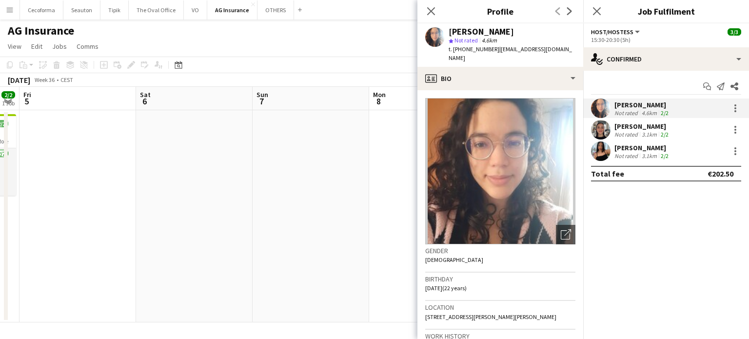
drag, startPoint x: 452, startPoint y: 50, endPoint x: 487, endPoint y: 47, distance: 34.7
click at [487, 47] on span "t. [PHONE_NUMBER]" at bounding box center [473, 48] width 51 height 7
copy span "[PHONE_NUMBER]"
click at [431, 11] on icon at bounding box center [430, 10] width 9 height 9
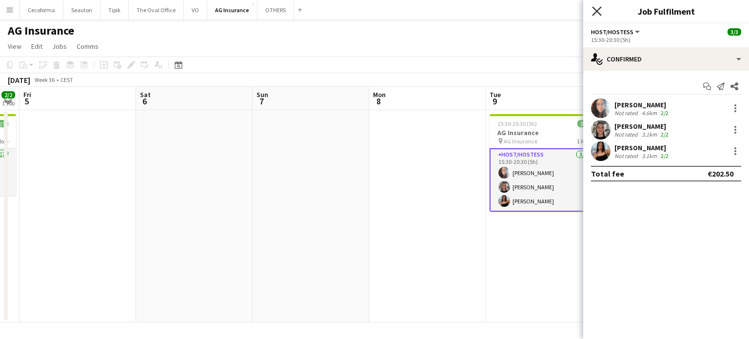
click at [597, 11] on icon at bounding box center [596, 10] width 9 height 9
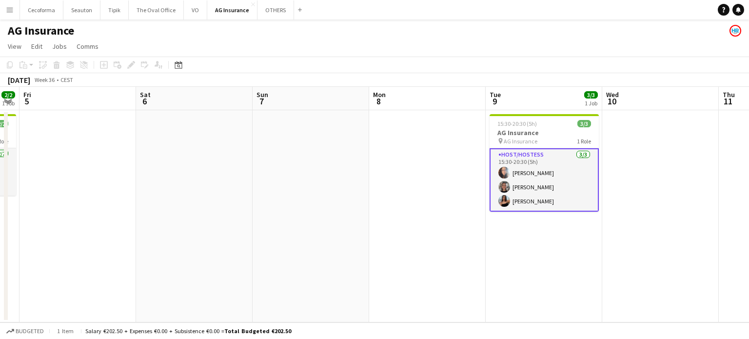
click at [431, 256] on app-date-cell at bounding box center [427, 216] width 117 height 212
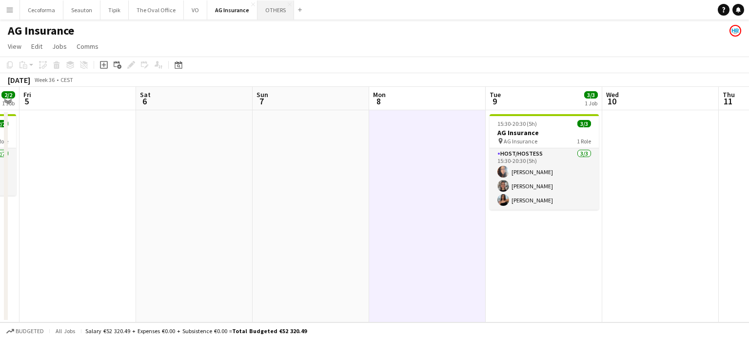
click at [265, 5] on button "OTHERS Close" at bounding box center [275, 9] width 37 height 19
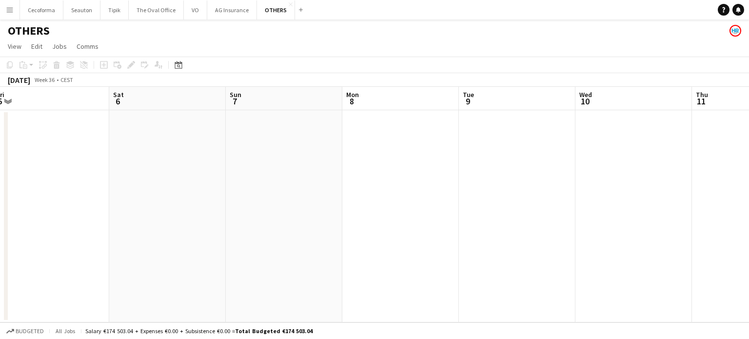
drag, startPoint x: 332, startPoint y: 224, endPoint x: 644, endPoint y: 240, distance: 312.4
click at [283, 220] on app-calendar-viewport "Tue 2 Wed 3 Thu 4 Fri 5 Sat 6 Sun 7 Mon 8 Tue 9 Wed 10 Thu 11 Fri 12 Sat 13" at bounding box center [374, 204] width 749 height 235
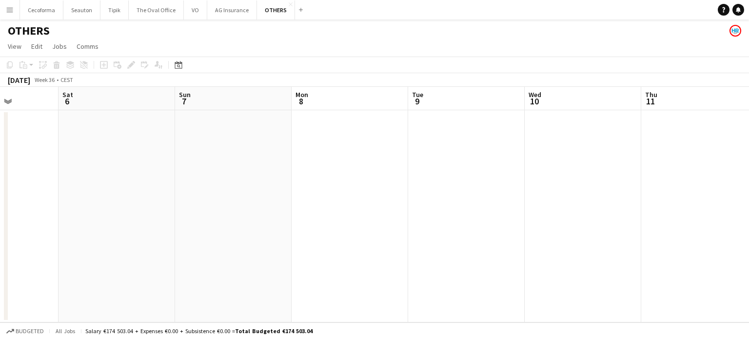
drag, startPoint x: 579, startPoint y: 243, endPoint x: 493, endPoint y: 222, distance: 88.9
click at [268, 224] on app-calendar-viewport "Tue 2 Wed 3 Thu 4 Fri 5 Sat 6 Sun 7 Mon 8 Tue 9 Wed 10 Thu 11 Fri 12 Sat 13" at bounding box center [374, 204] width 749 height 235
drag, startPoint x: 266, startPoint y: 208, endPoint x: 362, endPoint y: 210, distance: 96.1
click at [219, 203] on app-calendar-viewport "Sat 6 Sun 7 Mon 8 Tue 9 Wed 10 Thu 11 Fri 12 Sat 13 Sun 14 Mon 15 Tue 16 Wed 17" at bounding box center [374, 204] width 749 height 235
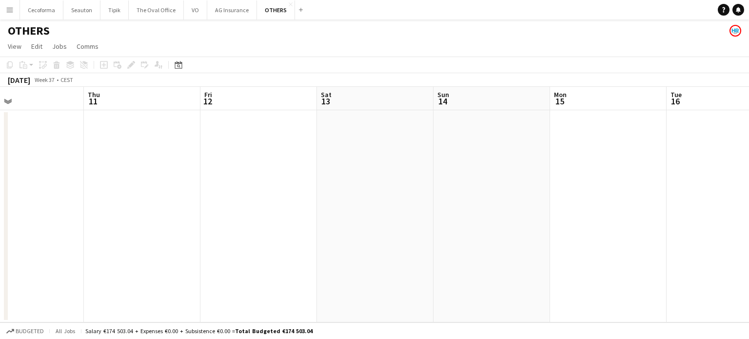
drag, startPoint x: 284, startPoint y: 204, endPoint x: 213, endPoint y: 196, distance: 71.1
click at [211, 196] on app-calendar-viewport "Mon 8 Tue 9 Wed 10 Thu 11 Fri 12 Sat 13 Sun 14 Mon 15 Tue 16 Wed 17 Thu 18 2/6 …" at bounding box center [374, 204] width 749 height 235
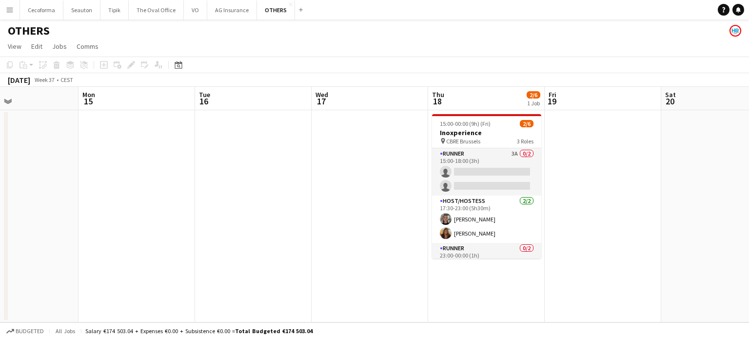
drag, startPoint x: 269, startPoint y: 195, endPoint x: 480, endPoint y: 217, distance: 212.8
click at [243, 192] on app-calendar-viewport "Fri 12 Sat 13 Sun 14 Mon 15 Tue 16 Wed 17 Thu 18 2/6 1 Job Fri 19 Sat 20 Sun 21…" at bounding box center [374, 204] width 749 height 235
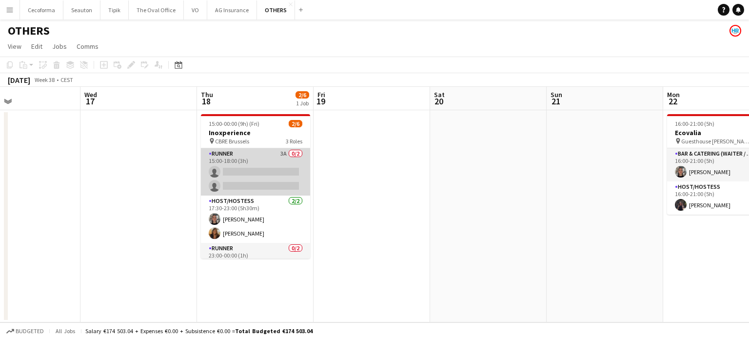
click at [270, 179] on app-card-role "Runner 3A 0/2 15:00-18:00 (3h) single-neutral-actions single-neutral-actions" at bounding box center [255, 171] width 109 height 47
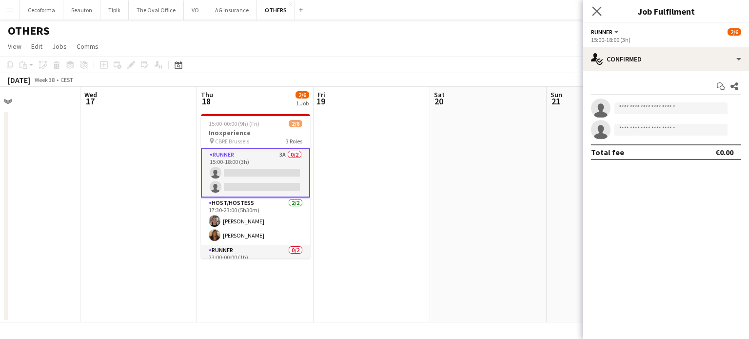
click at [602, 12] on app-icon "Close pop-in" at bounding box center [597, 11] width 14 height 14
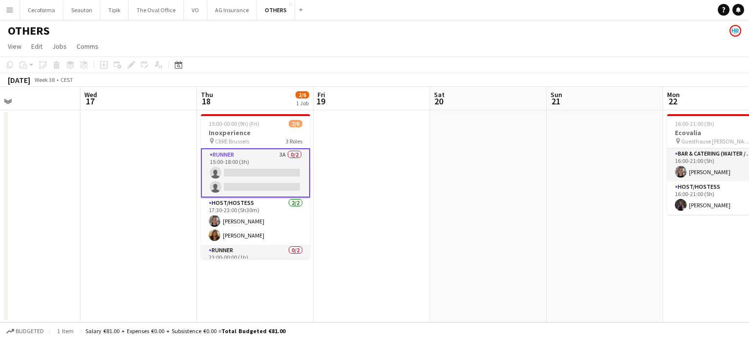
click at [255, 174] on app-card-role "Runner 3A 0/2 15:00-18:00 (3h) single-neutral-actions single-neutral-actions" at bounding box center [255, 172] width 109 height 49
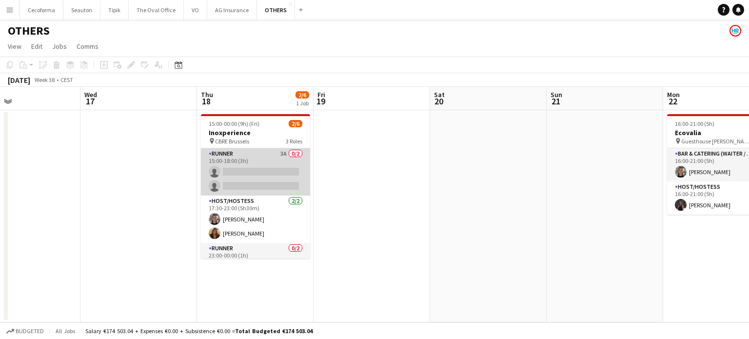
click at [251, 174] on app-card-role "Runner 3A 0/2 15:00-18:00 (3h) single-neutral-actions single-neutral-actions" at bounding box center [255, 171] width 109 height 47
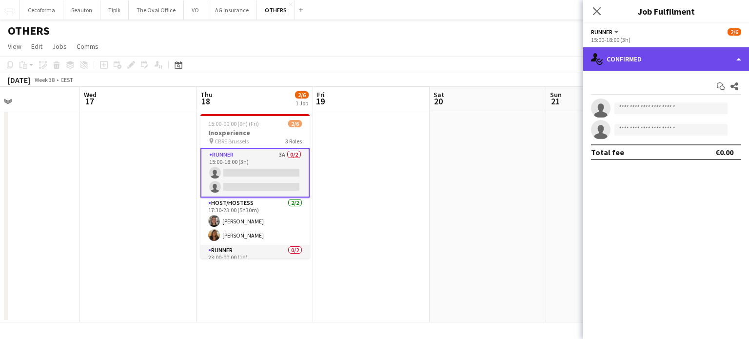
click at [741, 58] on div "single-neutral-actions-check-2 Confirmed" at bounding box center [666, 58] width 166 height 23
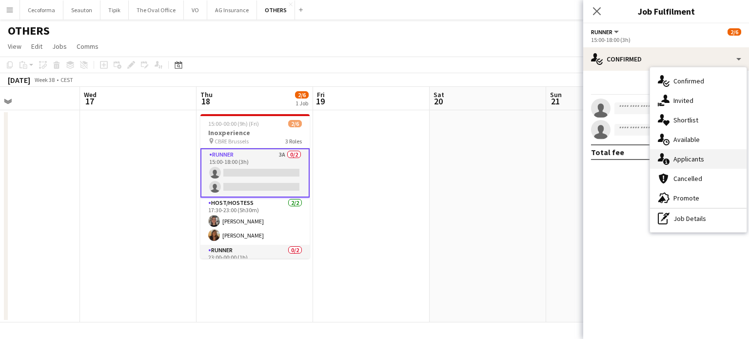
click at [684, 156] on span "Applicants" at bounding box center [688, 159] width 31 height 9
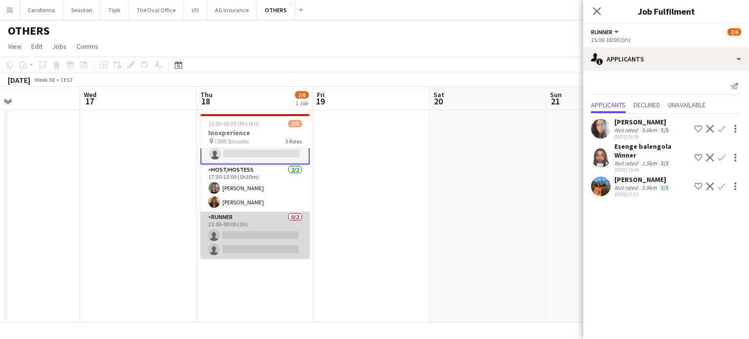
click at [244, 240] on app-card-role "Runner 0/2 23:00-00:00 (1h) single-neutral-actions single-neutral-actions" at bounding box center [254, 235] width 109 height 47
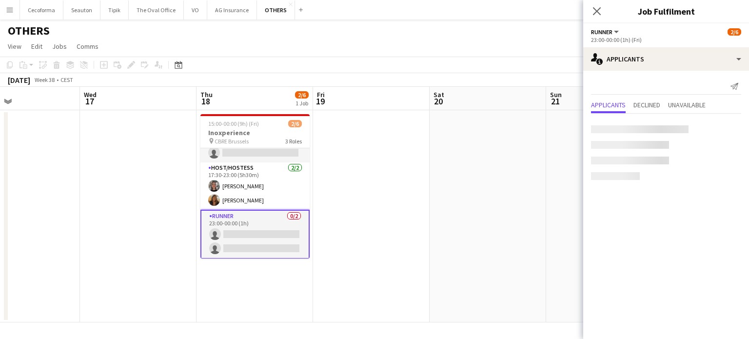
scroll to position [32, 0]
click at [387, 232] on app-date-cell at bounding box center [371, 216] width 117 height 212
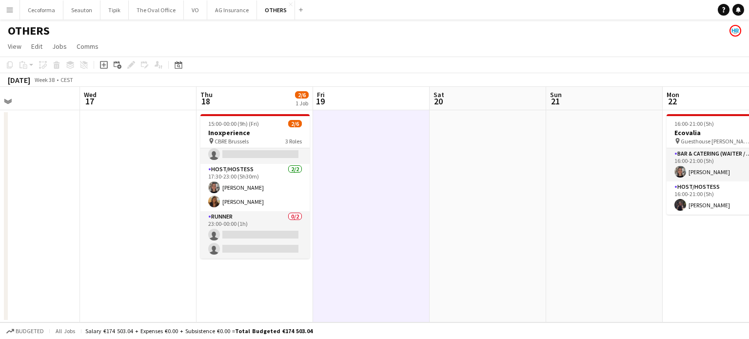
scroll to position [31, 0]
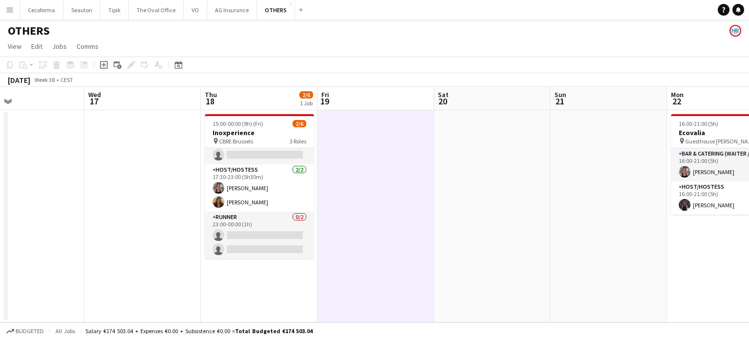
click at [375, 240] on app-calendar-viewport "Sun 14 Mon 15 Tue 16 Wed 17 Thu 18 2/6 1 Job Fri 19 Sat 20 Sun 21 Mon 22 2/2 1 …" at bounding box center [374, 204] width 749 height 235
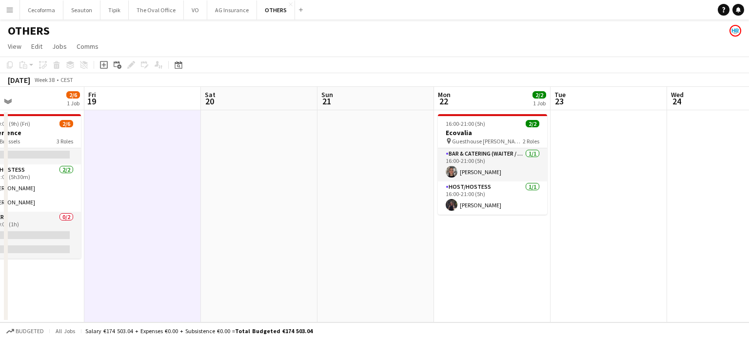
scroll to position [0, 281]
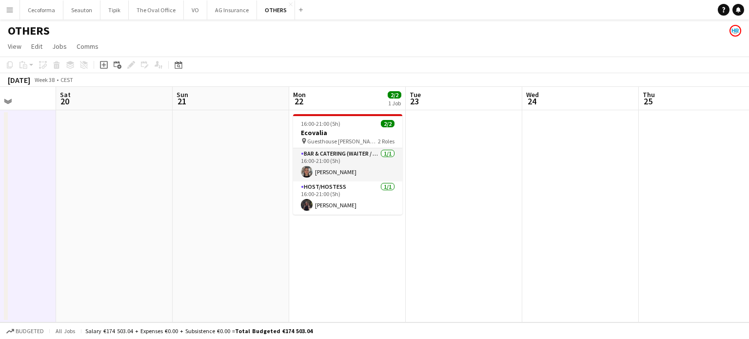
drag, startPoint x: 330, startPoint y: 253, endPoint x: 255, endPoint y: 249, distance: 75.2
click at [269, 250] on app-calendar-viewport "Tue 16 Wed 17 Thu 18 2/6 1 Job Fri 19 Sat 20 Sun 21 Mon 22 2/2 1 Job Tue 23 Wed…" at bounding box center [374, 204] width 749 height 235
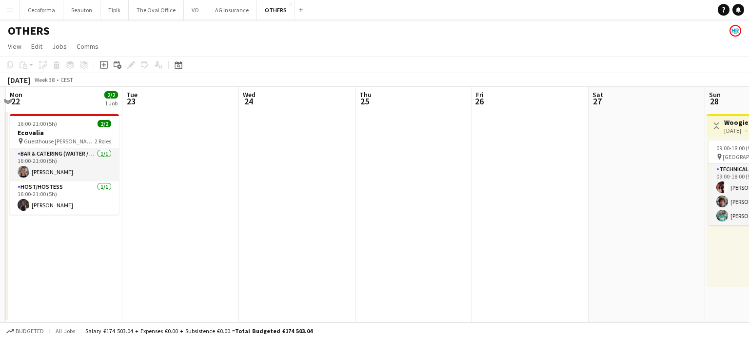
drag, startPoint x: 411, startPoint y: 241, endPoint x: 156, endPoint y: 214, distance: 256.8
click at [109, 224] on app-calendar-viewport "Thu 18 2/6 1 Job Fri 19 Sat 20 Sun 21 Mon 22 2/2 1 Job Tue 23 Wed 24 Thu 25 Fri…" at bounding box center [374, 204] width 749 height 235
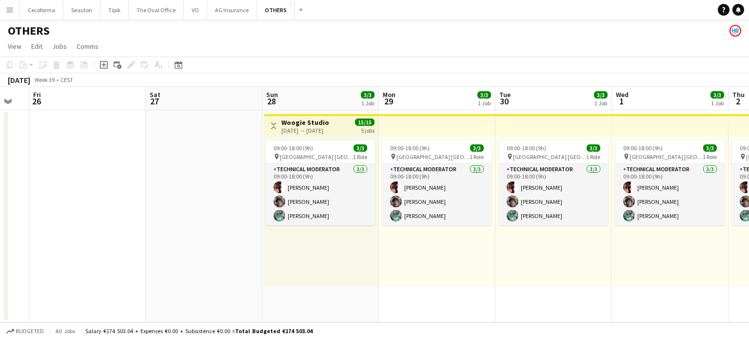
drag, startPoint x: 119, startPoint y: 219, endPoint x: 0, endPoint y: 213, distance: 119.6
click at [0, 213] on app-calendar-viewport "Mon 22 2/2 1 Job Tue 23 Wed 24 Thu 25 Fri 26 Sat 27 Sun 28 3/3 1 Job Mon 29 3/3…" at bounding box center [374, 204] width 749 height 235
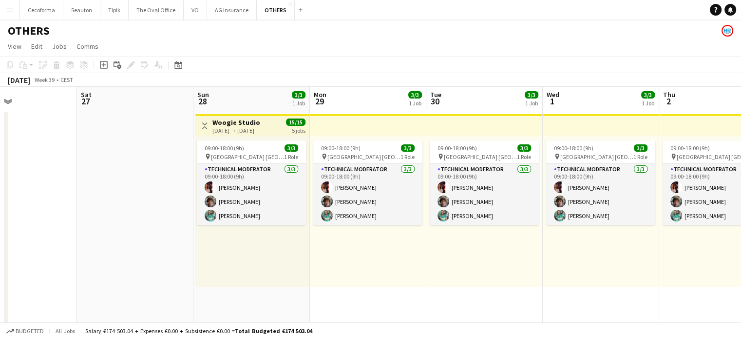
scroll to position [0, 338]
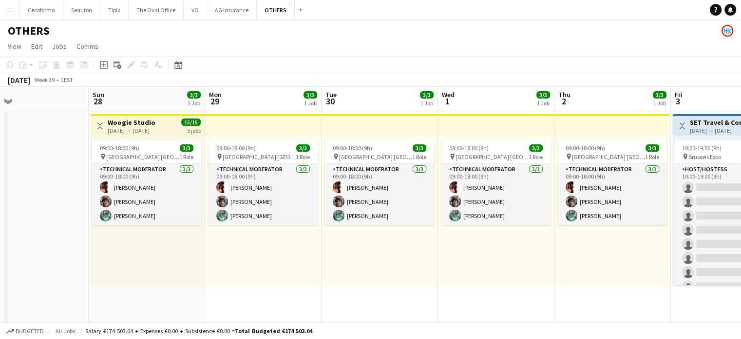
drag, startPoint x: 292, startPoint y: 281, endPoint x: 66, endPoint y: 254, distance: 226.8
click at [70, 255] on app-calendar-viewport "Wed 24 Thu 25 Fri 26 Sat 27 Sun 28 3/3 1 Job Mon 29 3/3 1 Job Tue 30 3/3 1 Job …" at bounding box center [370, 233] width 741 height 292
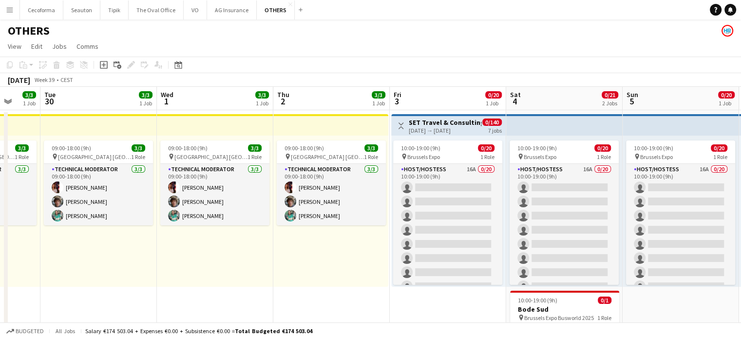
drag, startPoint x: 420, startPoint y: 285, endPoint x: 12, endPoint y: 228, distance: 412.1
click at [12, 228] on app-calendar-viewport "Fri 26 Sat 27 Sun 28 3/3 1 Job Mon 29 3/3 1 Job Tue 30 3/3 1 Job Wed 1 3/3 1 Jo…" at bounding box center [370, 233] width 741 height 292
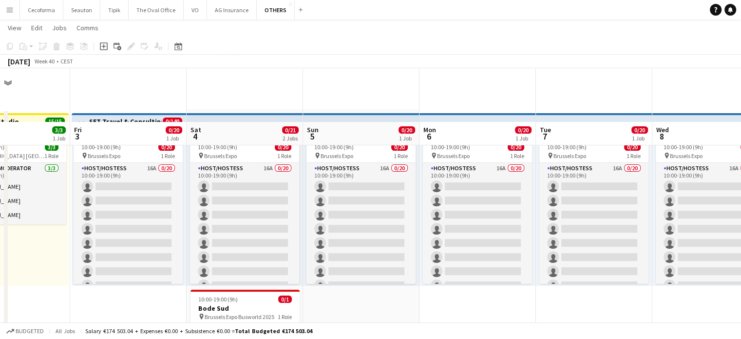
scroll to position [55, 0]
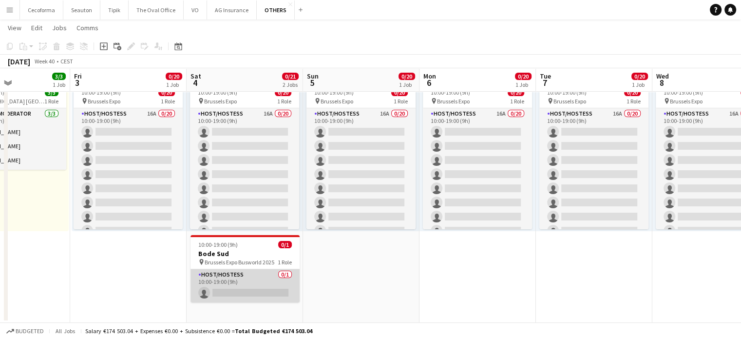
click at [218, 280] on app-card-role "Host/Hostess 0/1 10:00-19:00 (9h) single-neutral-actions" at bounding box center [245, 285] width 109 height 33
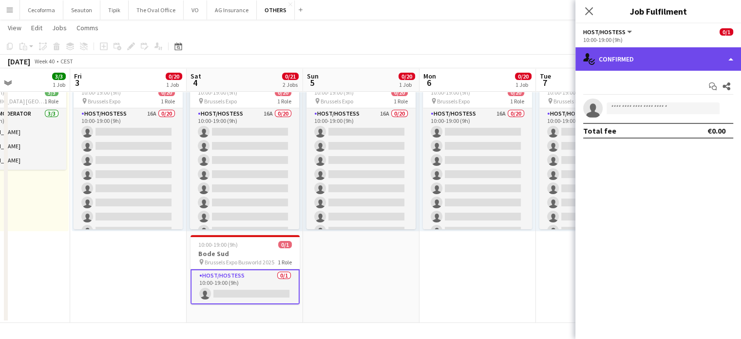
click at [734, 59] on div "single-neutral-actions-check-2 Confirmed" at bounding box center [659, 58] width 166 height 23
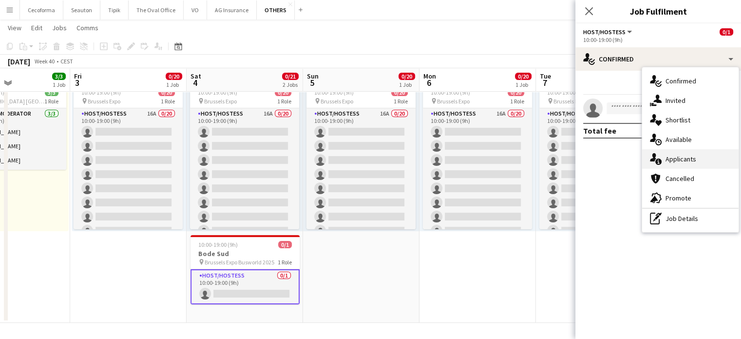
click at [682, 157] on span "Applicants" at bounding box center [681, 159] width 31 height 9
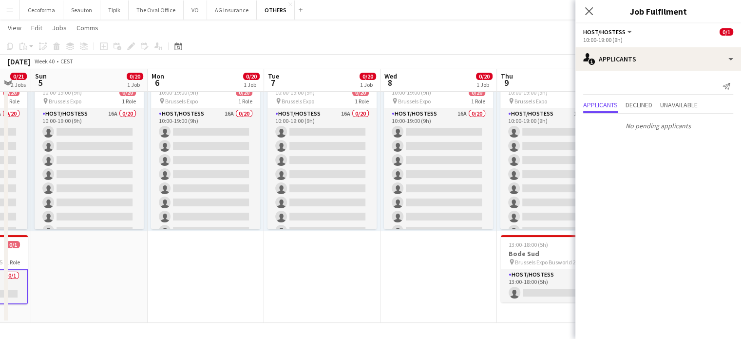
drag, startPoint x: 520, startPoint y: 277, endPoint x: 277, endPoint y: 269, distance: 242.9
click at [247, 275] on app-calendar-viewport "Thu 2 3/3 1 Job Fri 3 0/20 1 Job Sat 4 0/21 2 Jobs Sun 5 0/20 1 Job Mon 6 0/20 …" at bounding box center [370, 152] width 741 height 339
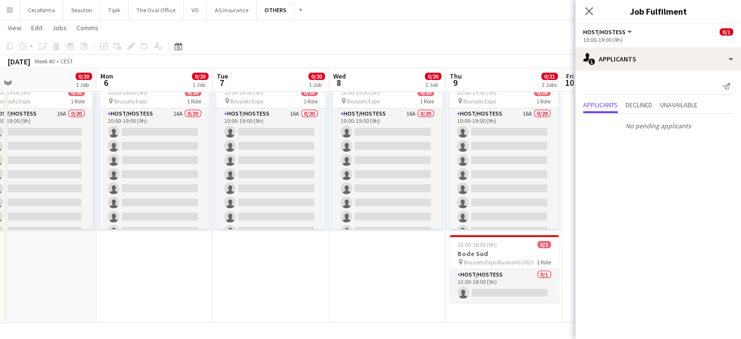
drag, startPoint x: 284, startPoint y: 274, endPoint x: 279, endPoint y: 262, distance: 12.9
click at [223, 268] on app-calendar-viewport "Thu 2 3/3 1 Job Fri 3 0/20 1 Job Sat 4 0/21 2 Jobs Sun 5 0/20 1 Job Mon 6 0/20 …" at bounding box center [370, 152] width 741 height 339
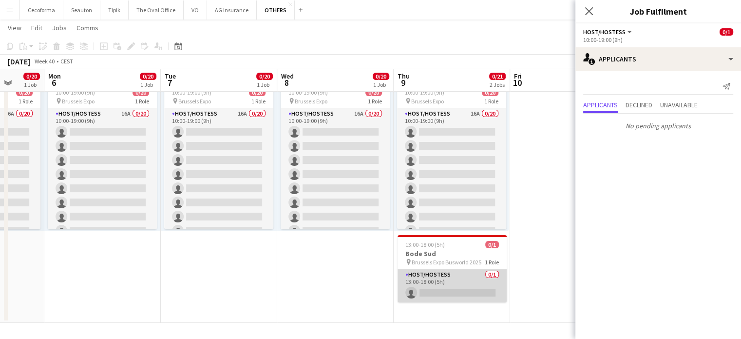
click at [435, 279] on app-card-role "Host/Hostess 0/1 13:00-18:00 (5h) single-neutral-actions" at bounding box center [452, 285] width 109 height 33
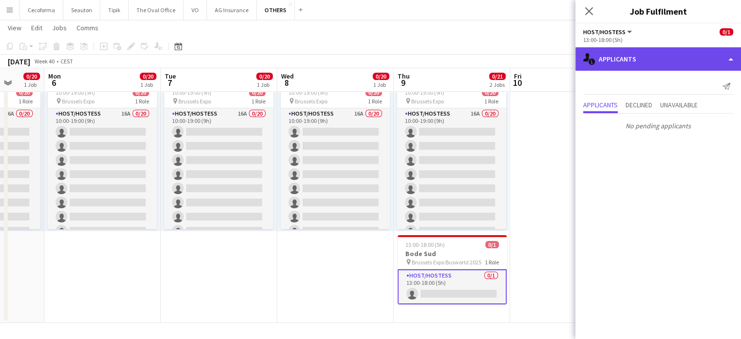
click at [733, 60] on div "single-neutral-actions-information Applicants" at bounding box center [659, 58] width 166 height 23
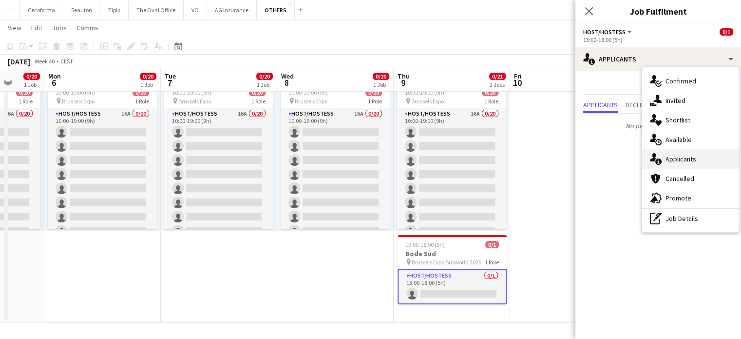
click at [682, 157] on span "Applicants" at bounding box center [681, 159] width 31 height 9
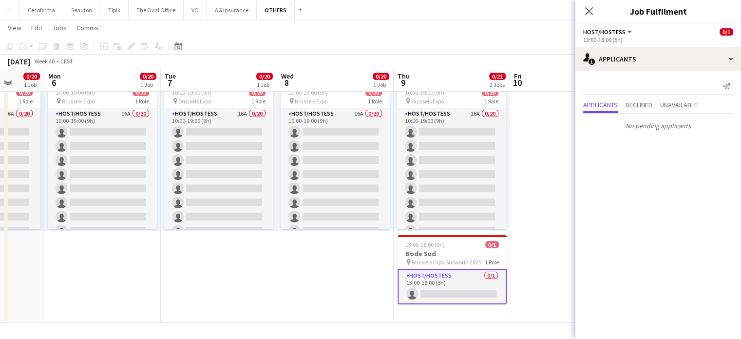
click at [333, 268] on app-date-cell "10:00-19:00 (9h) 0/20 pin Brussels Expo 1 Role Host/Hostess 16A 0/20 10:00-19:0…" at bounding box center [335, 189] width 117 height 268
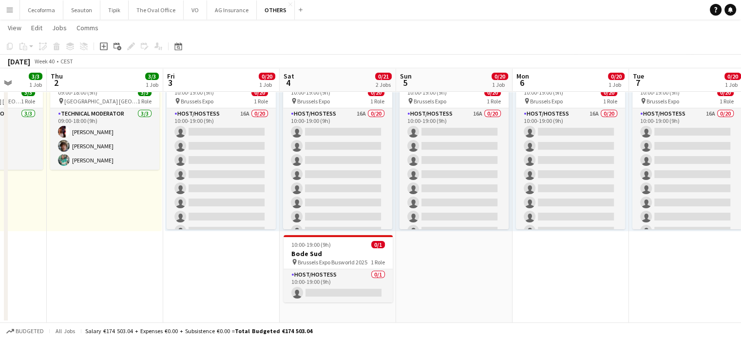
drag, startPoint x: 235, startPoint y: 281, endPoint x: 726, endPoint y: 262, distance: 491.3
click at [741, 245] on html "Menu Boards Boards Boards All jobs Status Workforce Workforce My Workforce Recr…" at bounding box center [370, 142] width 741 height 394
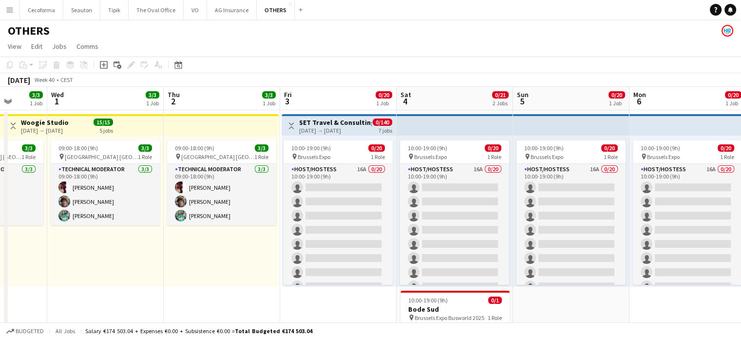
drag, startPoint x: 134, startPoint y: 303, endPoint x: 574, endPoint y: 291, distance: 440.8
click at [574, 291] on app-calendar-viewport "Mon 29 3/3 1 Job Tue 30 3/3 1 Job Wed 1 3/3 1 Job Thu 2 3/3 1 Job Fri 3 0/20 1 …" at bounding box center [370, 233] width 741 height 292
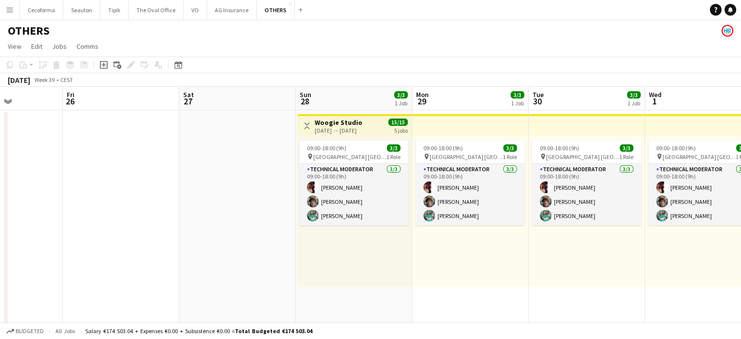
drag, startPoint x: 296, startPoint y: 284, endPoint x: 587, endPoint y: 261, distance: 291.5
click at [698, 226] on app-calendar-viewport "Tue 23 Wed 24 Thu 25 Fri 26 Sat 27 Sun 28 3/3 1 Job Mon 29 3/3 1 Job Tue 30 3/3…" at bounding box center [370, 233] width 741 height 292
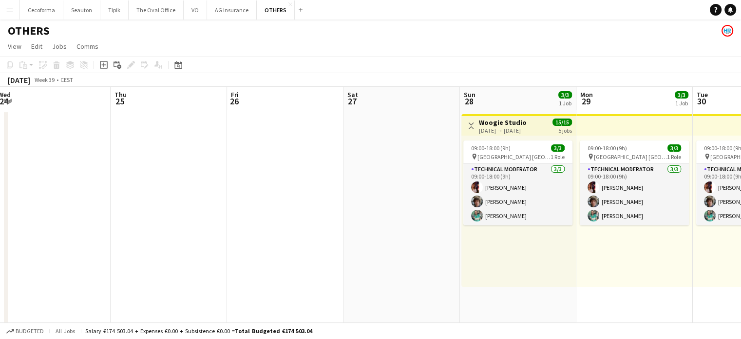
drag, startPoint x: 217, startPoint y: 253, endPoint x: 607, endPoint y: 228, distance: 391.3
click at [629, 218] on app-calendar-viewport "Mon 22 2/2 1 Job Tue 23 Wed 24 Thu 25 Fri 26 Sat 27 Sun 28 3/3 1 Job Mon 29 3/3…" at bounding box center [370, 233] width 741 height 292
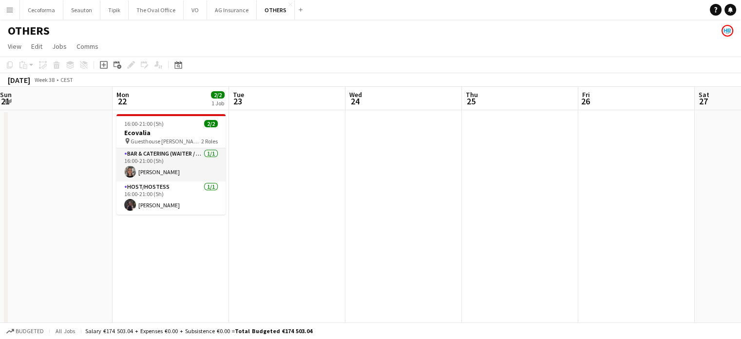
drag, startPoint x: 356, startPoint y: 241, endPoint x: 613, endPoint y: 233, distance: 257.5
click at [613, 233] on app-calendar-viewport "Fri 19 Sat 20 Sun 21 Mon 22 2/2 1 Job Tue 23 Wed 24 Thu 25 Fri 26 Sat 27 Sun 28…" at bounding box center [370, 233] width 741 height 292
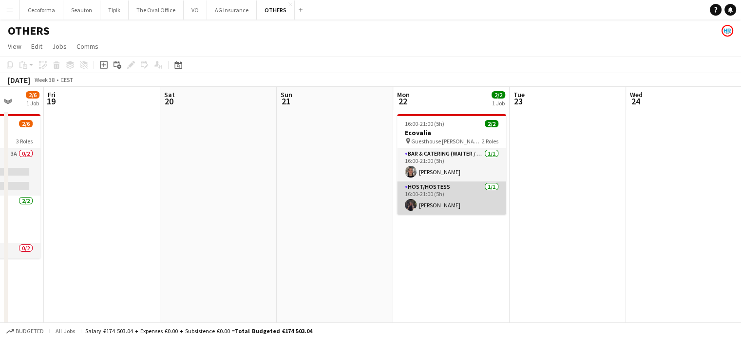
click at [428, 200] on app-card-role "Host/Hostess [DATE] 16:00-21:00 (5h) [PERSON_NAME]" at bounding box center [451, 197] width 109 height 33
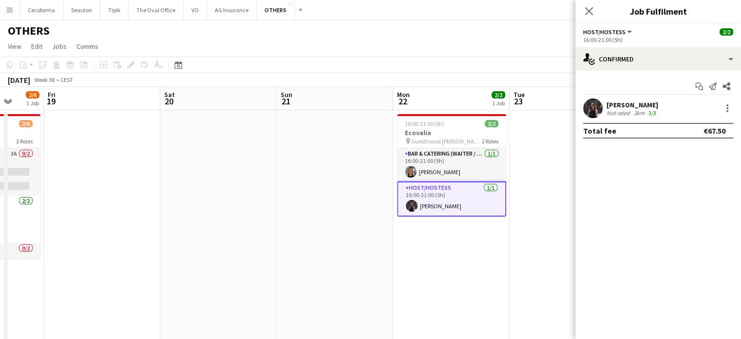
click at [610, 111] on div "Not rated" at bounding box center [619, 112] width 25 height 7
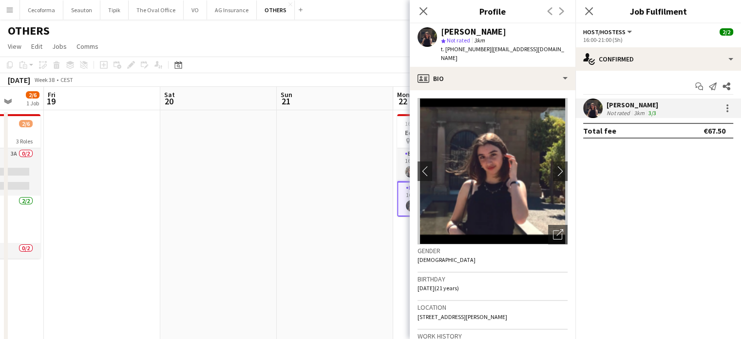
drag, startPoint x: 445, startPoint y: 50, endPoint x: 480, endPoint y: 46, distance: 35.8
click at [480, 46] on span "t. [PHONE_NUMBER]" at bounding box center [466, 48] width 51 height 7
copy span "[PHONE_NUMBER]"
click at [423, 9] on icon "Close pop-in" at bounding box center [423, 10] width 9 height 9
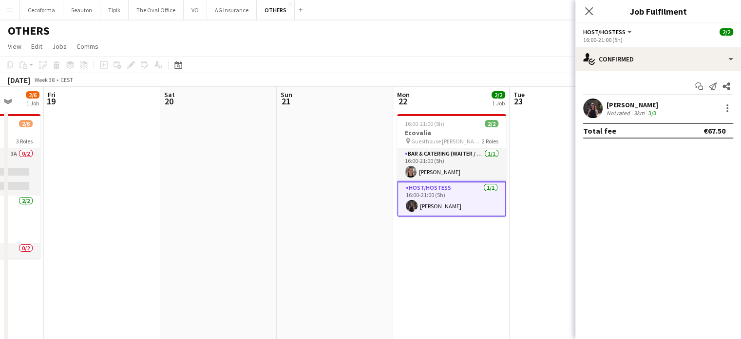
click at [447, 260] on app-date-cell "16:00-21:00 (5h) 2/2 Ecovalia pin Guesthouse [PERSON_NAME] [PERSON_NAME] 2 Role…" at bounding box center [451, 244] width 117 height 268
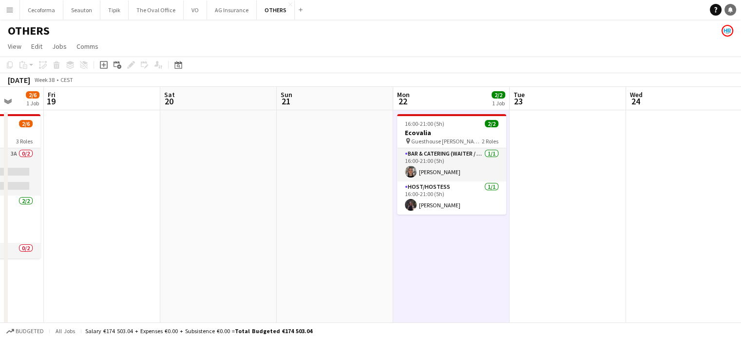
click at [732, 9] on icon at bounding box center [730, 9] width 5 height 5
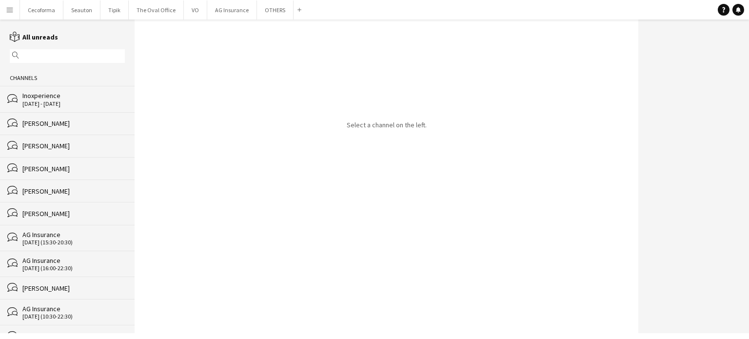
click at [47, 147] on div "[PERSON_NAME]" at bounding box center [73, 145] width 102 height 9
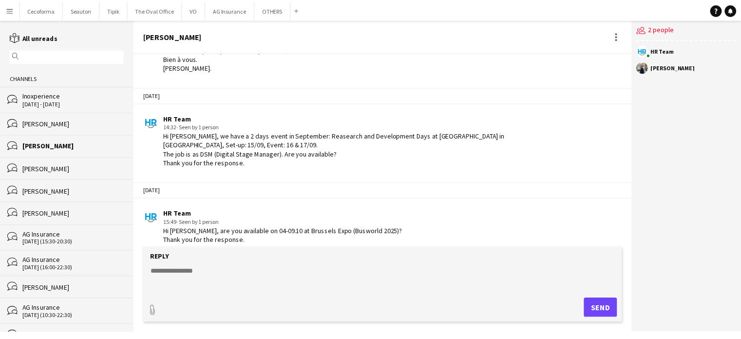
scroll to position [577, 0]
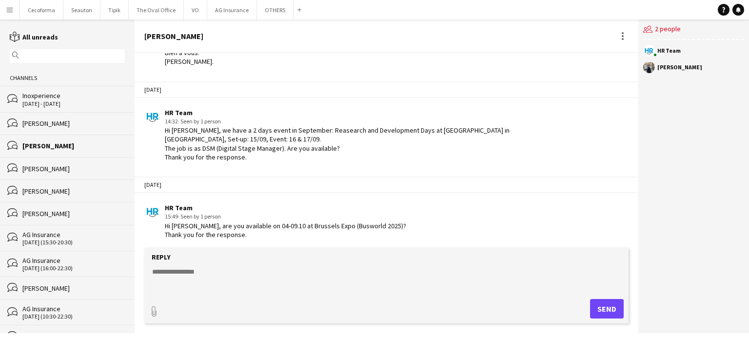
click at [10, 12] on app-icon "Menu" at bounding box center [10, 10] width 8 height 8
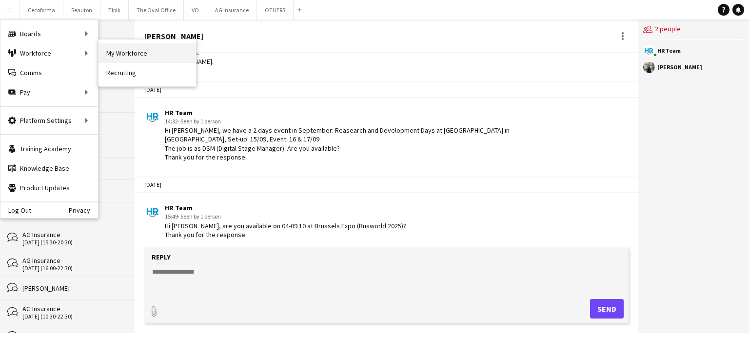
click at [127, 50] on link "My Workforce" at bounding box center [146, 52] width 97 height 19
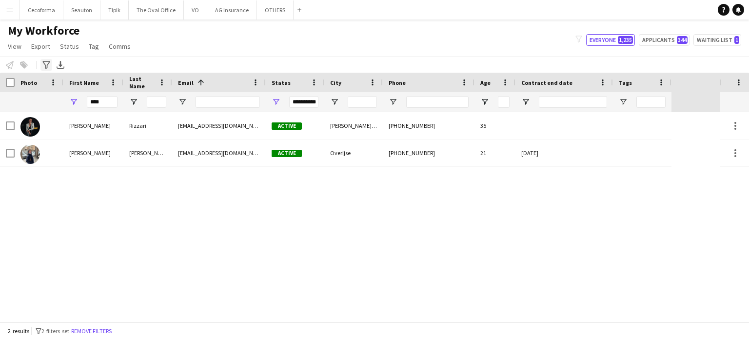
click at [46, 63] on icon "Advanced filters" at bounding box center [46, 65] width 8 height 8
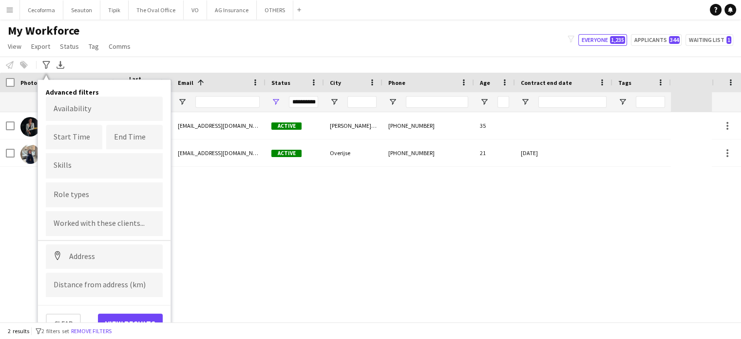
click at [86, 160] on div at bounding box center [104, 165] width 117 height 25
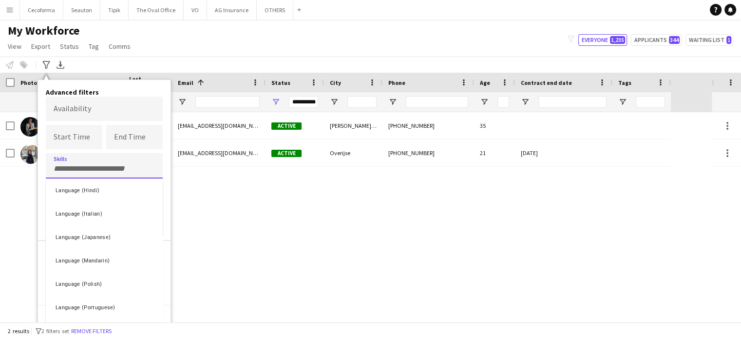
scroll to position [195, 0]
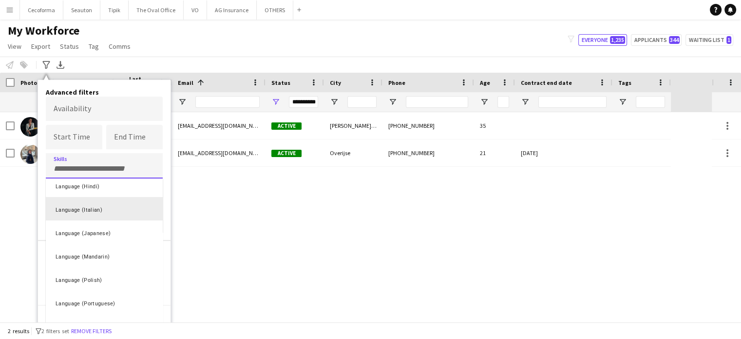
click at [65, 211] on div "Language (Italian)" at bounding box center [104, 208] width 117 height 23
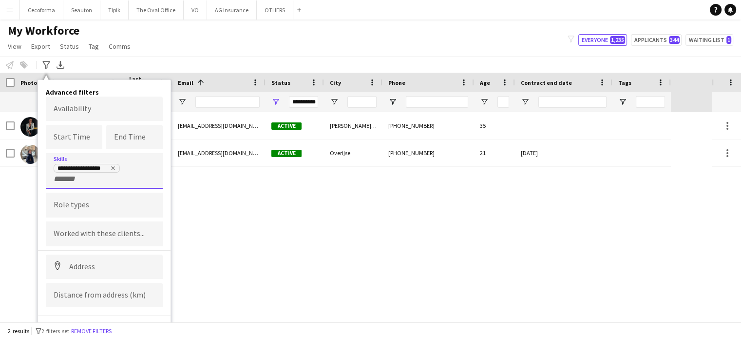
scroll to position [11, 0]
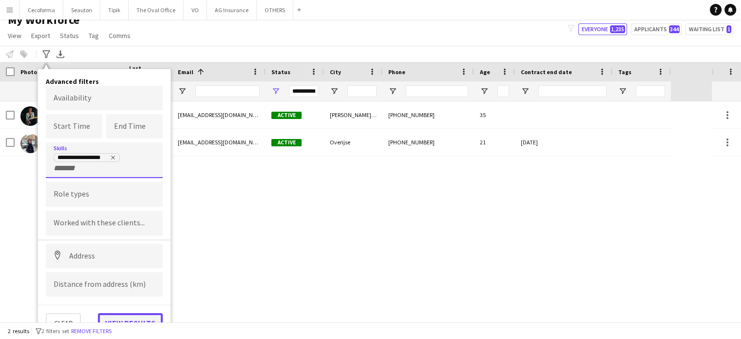
click at [136, 319] on button "View results" at bounding box center [130, 322] width 65 height 19
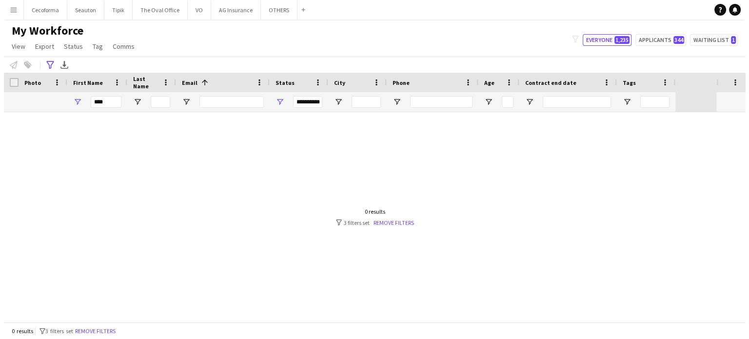
scroll to position [0, 0]
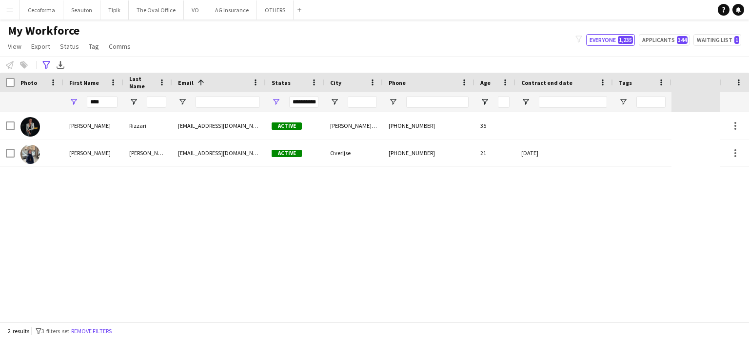
click at [304, 103] on div "**********" at bounding box center [303, 102] width 29 height 12
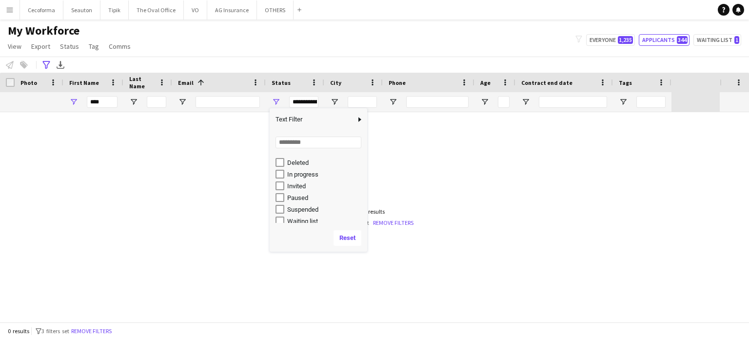
scroll to position [61, 0]
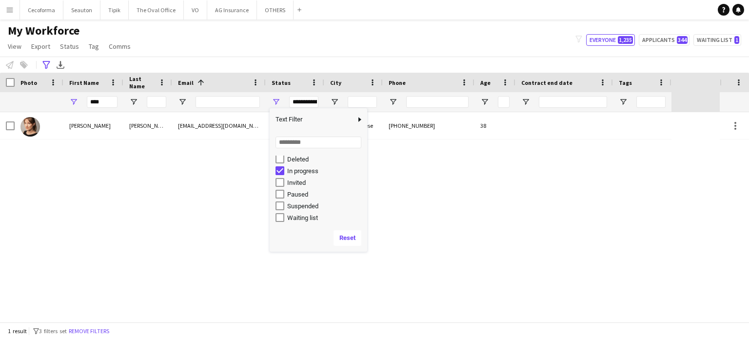
click at [453, 205] on div "[PERSON_NAME] [EMAIL_ADDRESS][DOMAIN_NAME] In progress Settimo Milanese [PHONE_…" at bounding box center [360, 217] width 720 height 210
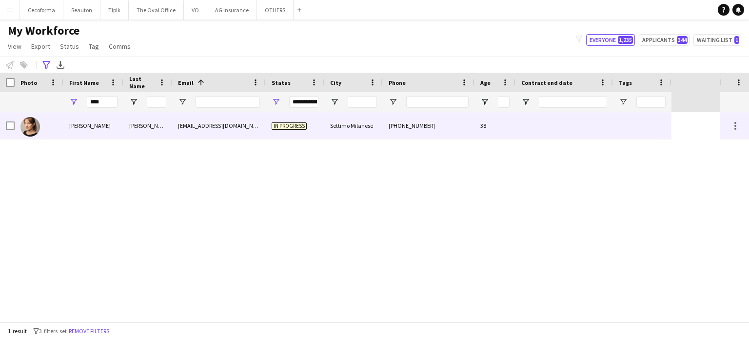
click at [427, 131] on div "[PHONE_NUMBER]" at bounding box center [429, 125] width 92 height 27
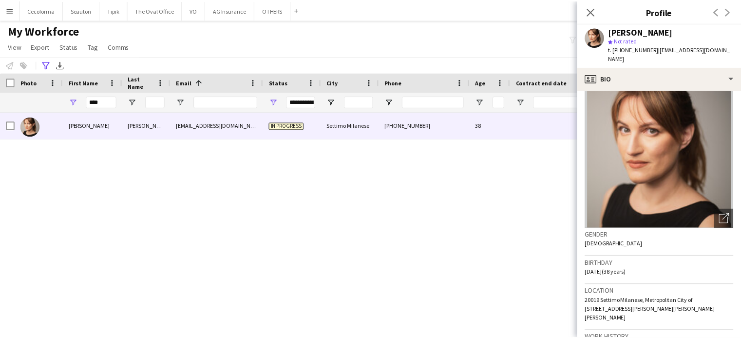
scroll to position [0, 0]
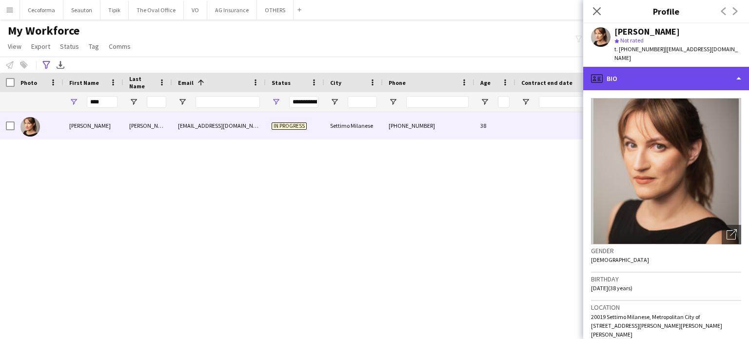
click at [739, 70] on div "profile Bio" at bounding box center [666, 78] width 166 height 23
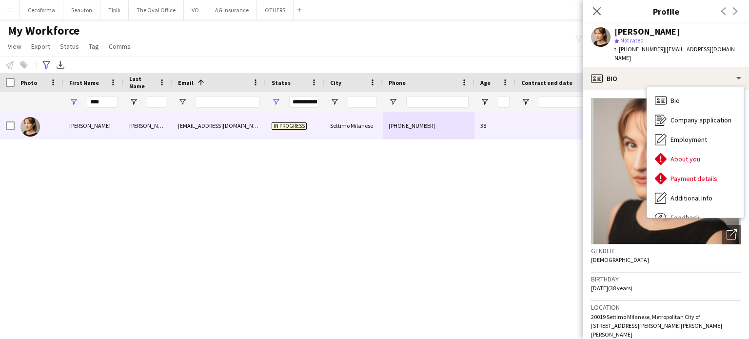
click at [336, 302] on div "[PERSON_NAME] [EMAIL_ADDRESS][DOMAIN_NAME] In progress Settimo Milanese [PHONE_…" at bounding box center [360, 217] width 720 height 210
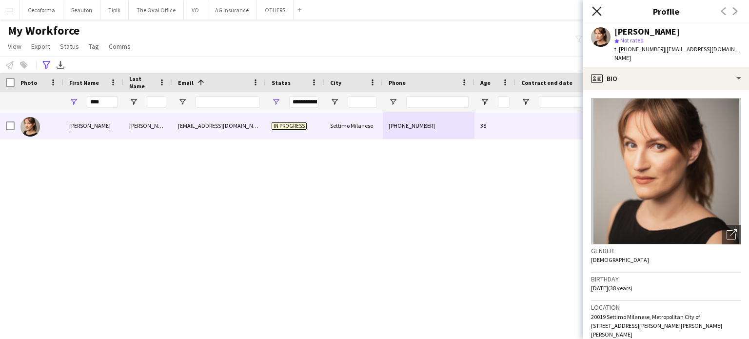
click at [597, 10] on icon at bounding box center [596, 10] width 9 height 9
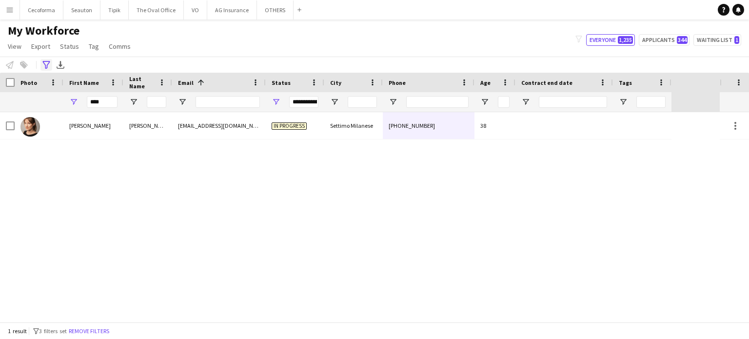
click at [44, 62] on icon "Advanced filters" at bounding box center [46, 65] width 8 height 8
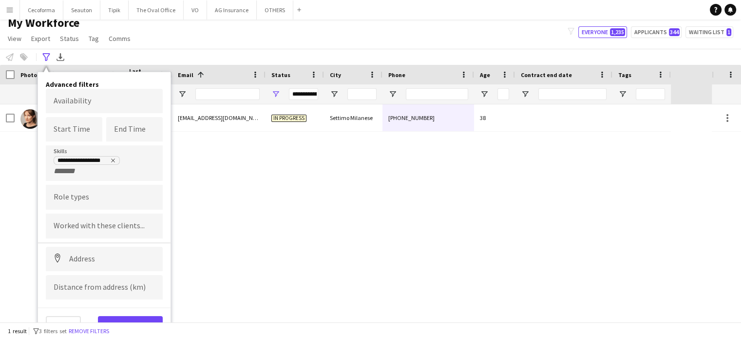
scroll to position [11, 0]
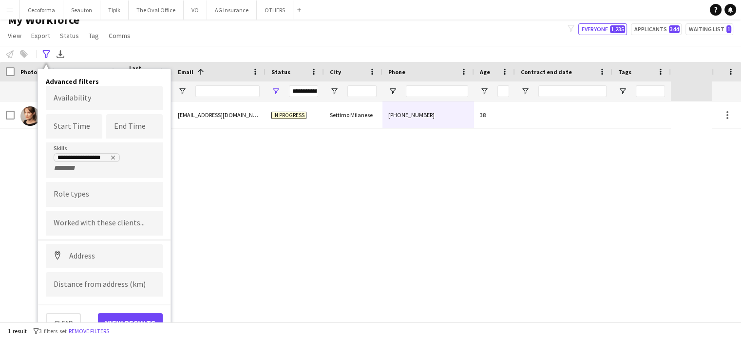
click at [322, 186] on div "[PERSON_NAME] [EMAIL_ADDRESS][DOMAIN_NAME] In progress Settimo Milanese [PHONE_…" at bounding box center [356, 206] width 712 height 210
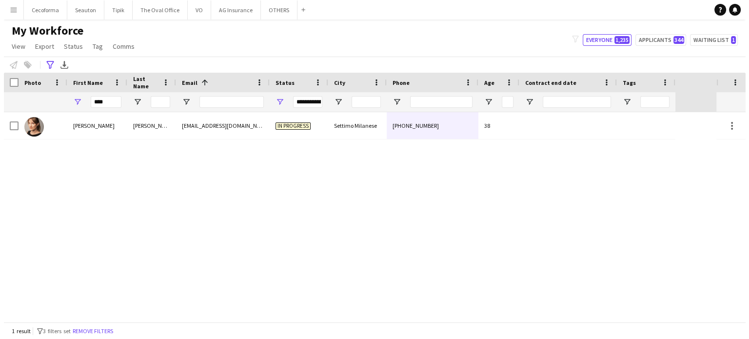
scroll to position [0, 0]
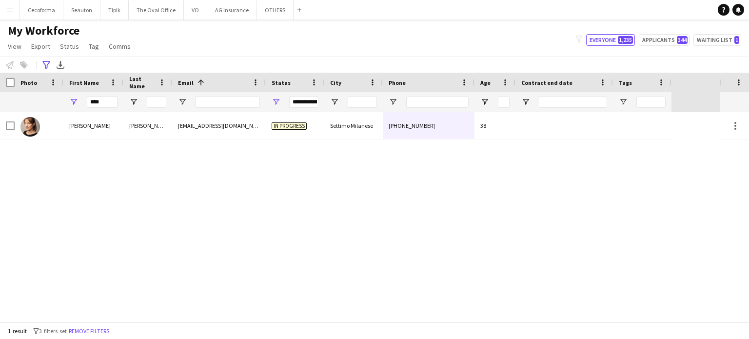
click at [302, 105] on div "**********" at bounding box center [303, 102] width 29 height 12
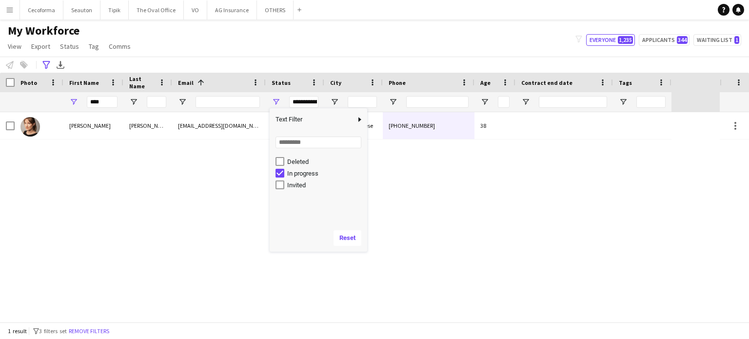
scroll to position [61, 0]
type input "**********"
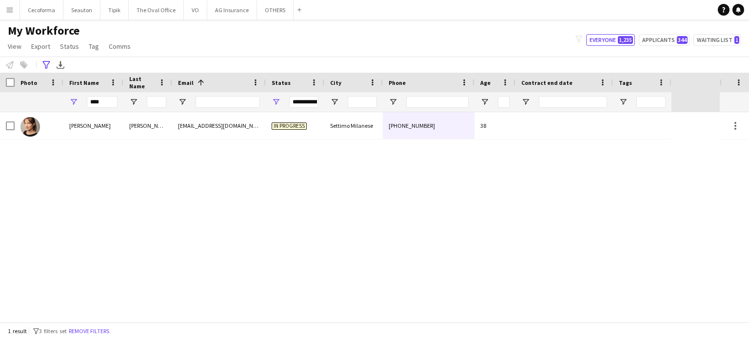
click at [457, 185] on div "[PERSON_NAME] [EMAIL_ADDRESS][DOMAIN_NAME] In progress Settimo Milanese [PHONE_…" at bounding box center [360, 217] width 720 height 210
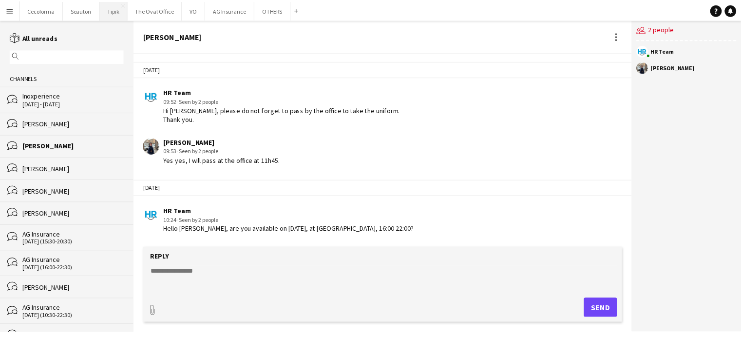
scroll to position [577, 0]
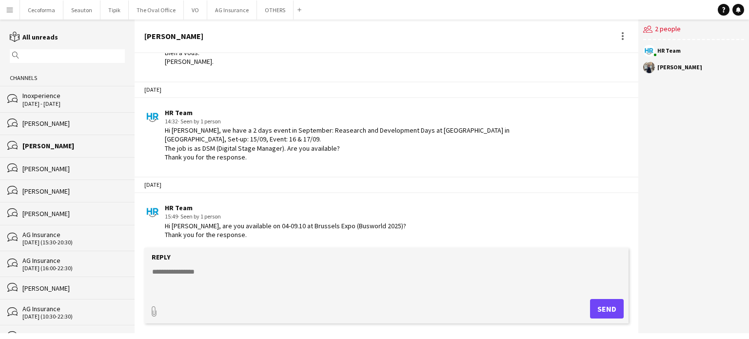
click at [8, 11] on app-icon "Menu" at bounding box center [10, 10] width 8 height 8
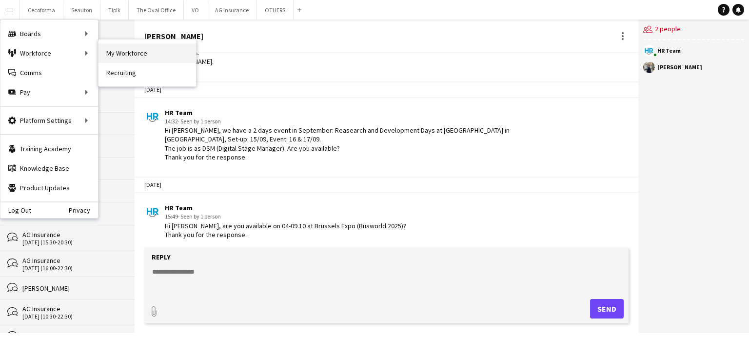
click at [115, 46] on link "My Workforce" at bounding box center [146, 52] width 97 height 19
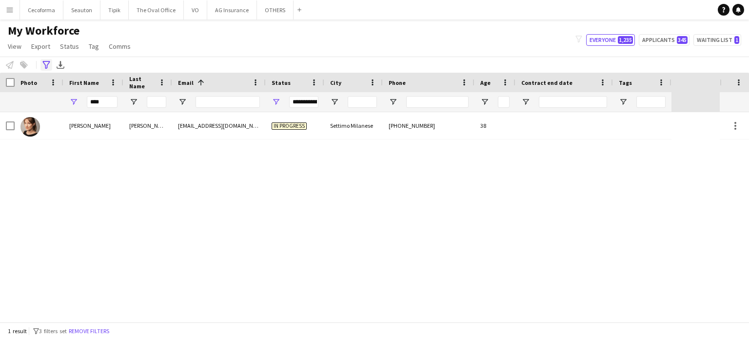
click at [43, 60] on div "Advanced filters" at bounding box center [46, 65] width 12 height 12
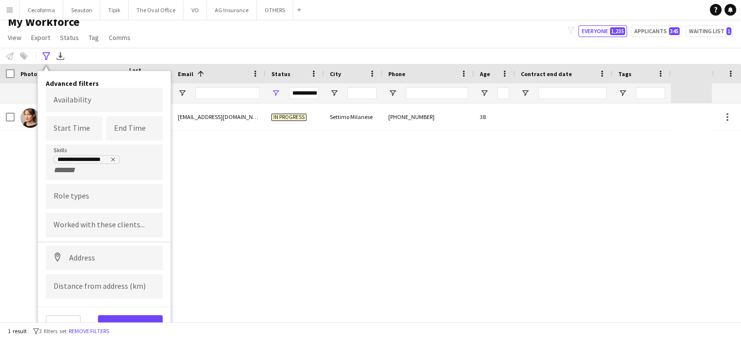
scroll to position [11, 0]
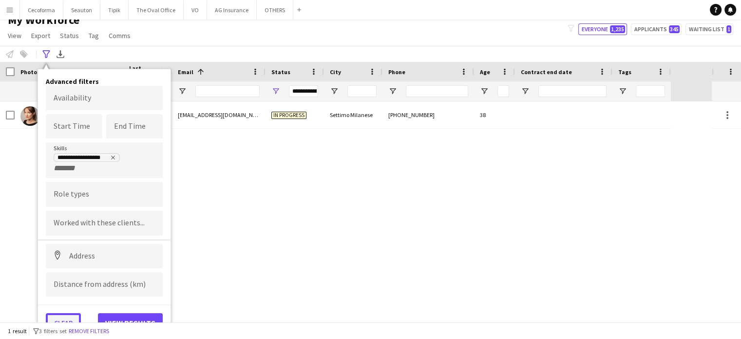
click at [62, 316] on button "Clear" at bounding box center [63, 322] width 35 height 19
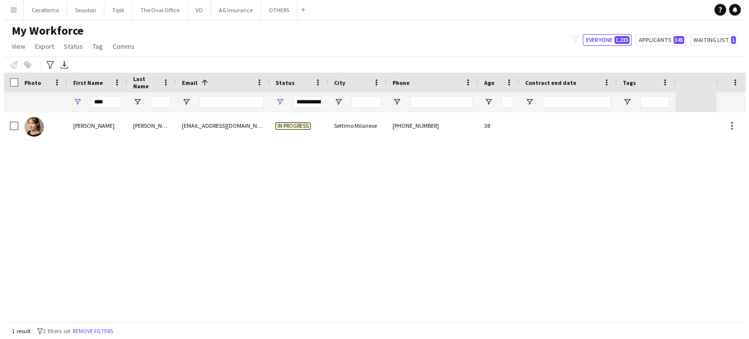
scroll to position [0, 0]
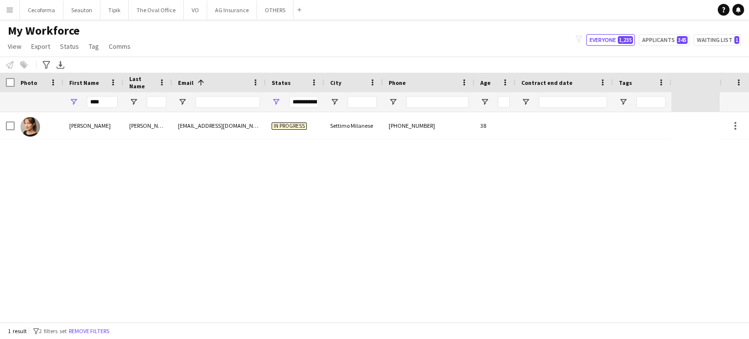
click at [119, 218] on div "[PERSON_NAME] [EMAIL_ADDRESS][DOMAIN_NAME] In progress Settimo Milanese [PHONE_…" at bounding box center [360, 217] width 720 height 210
click at [300, 101] on div "**********" at bounding box center [303, 102] width 29 height 12
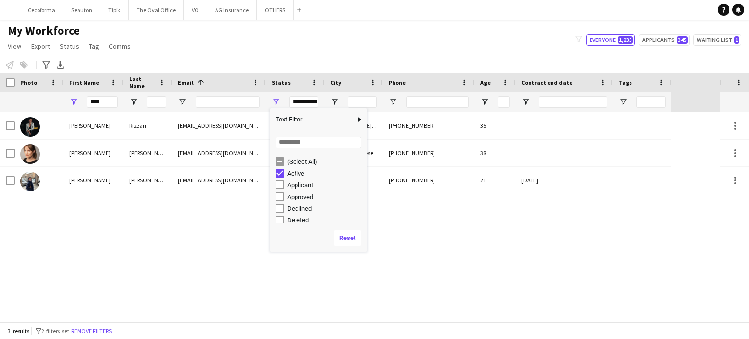
scroll to position [61, 0]
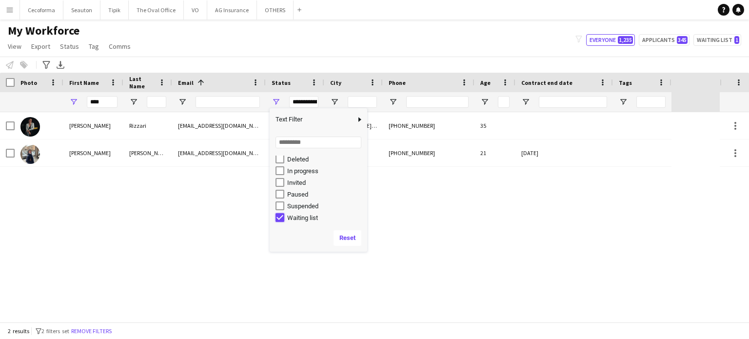
type input "**********"
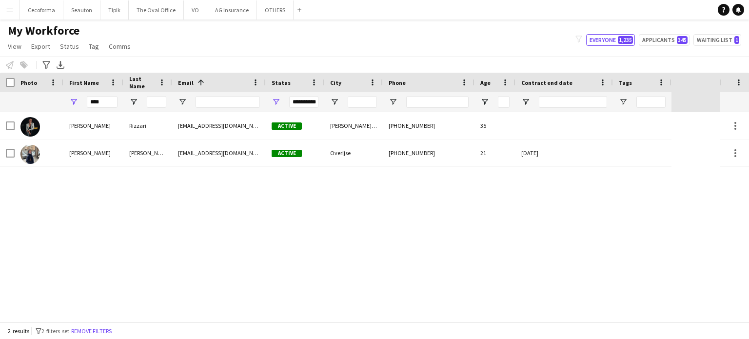
click at [239, 209] on div "[PERSON_NAME] [EMAIL_ADDRESS][PERSON_NAME][DOMAIN_NAME] Active [PERSON_NAME] d'…" at bounding box center [360, 217] width 720 height 210
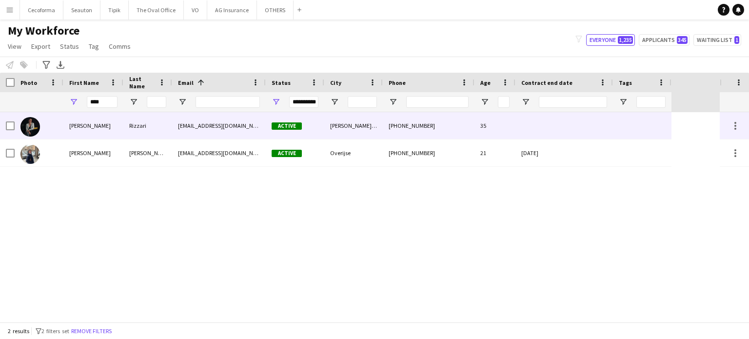
click at [554, 126] on div at bounding box center [563, 125] width 97 height 27
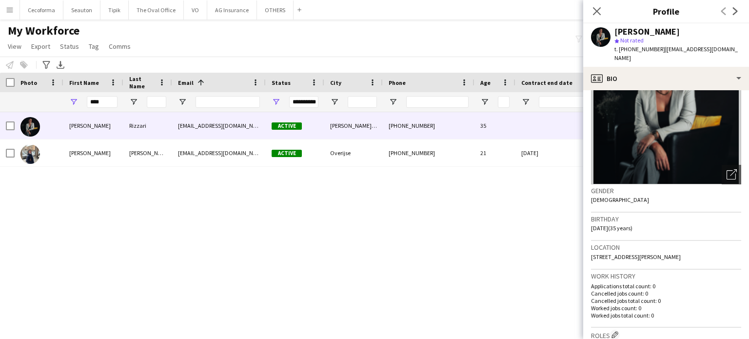
scroll to position [0, 0]
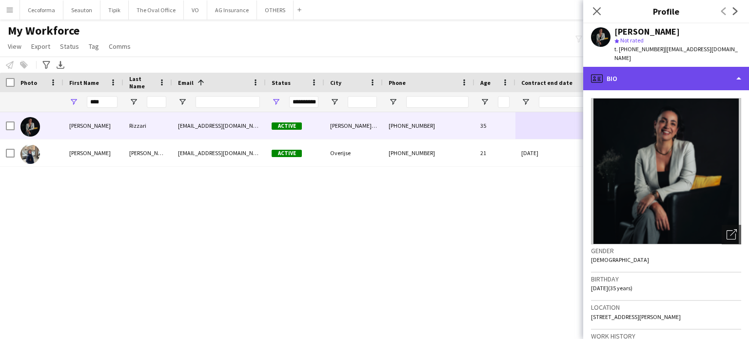
click at [738, 69] on div "profile Bio" at bounding box center [666, 78] width 166 height 23
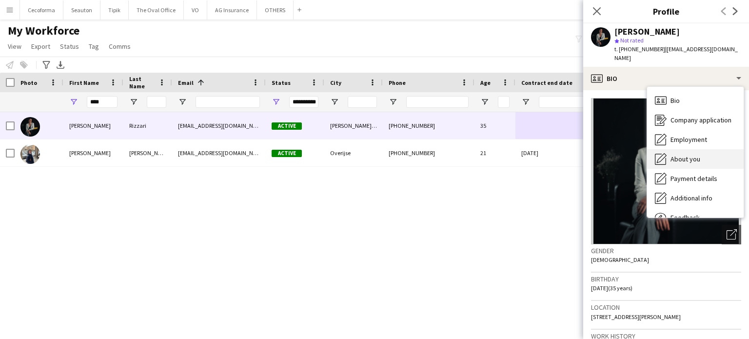
click at [689, 155] on span "About you" at bounding box center [685, 159] width 30 height 9
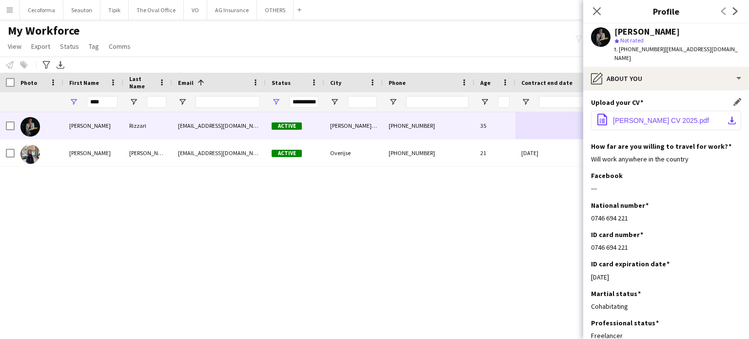
click at [656, 117] on span "[PERSON_NAME] CV 2025.pdf" at bounding box center [661, 121] width 96 height 8
click at [600, 13] on icon "Close pop-in" at bounding box center [596, 10] width 9 height 9
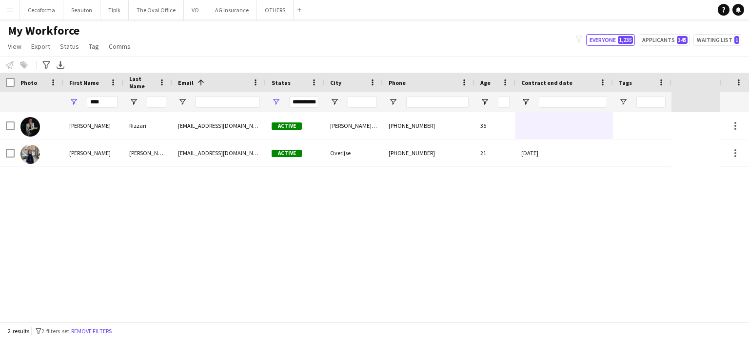
click at [429, 260] on div "[PERSON_NAME] [EMAIL_ADDRESS][PERSON_NAME][DOMAIN_NAME] Active [PERSON_NAME] d'…" at bounding box center [360, 217] width 720 height 210
click at [268, 9] on button "OTHERS Close" at bounding box center [275, 9] width 37 height 19
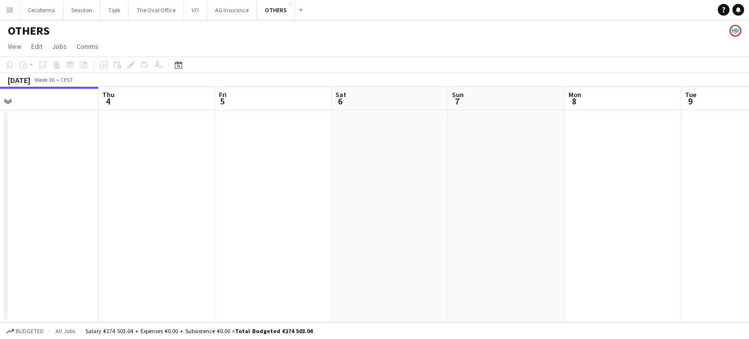
drag, startPoint x: 564, startPoint y: 207, endPoint x: 214, endPoint y: 210, distance: 350.0
click at [162, 212] on app-calendar-viewport "Sun 31 Mon 1 Tue 2 Wed 3 Thu 4 Fri 5 Sat 6 Sun 7 Mon 8 Tue 9 Wed 10 Thu 11" at bounding box center [374, 204] width 749 height 235
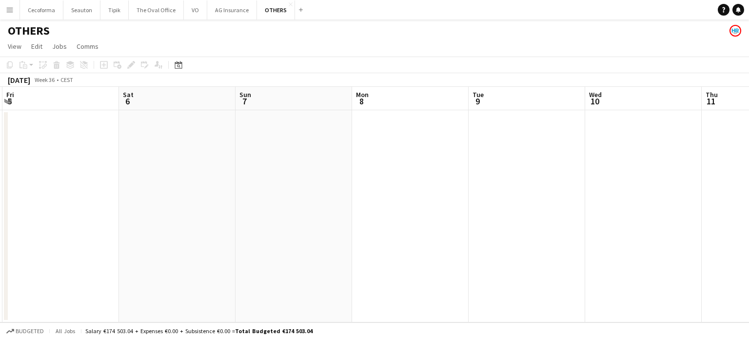
drag, startPoint x: 497, startPoint y: 253, endPoint x: 236, endPoint y: 219, distance: 263.0
click at [195, 226] on app-calendar-viewport "Tue 2 Wed 3 Thu 4 Fri 5 Sat 6 Sun 7 Mon 8 Tue 9 Wed 10 Thu 11 Fri 12 Sat 13" at bounding box center [374, 204] width 749 height 235
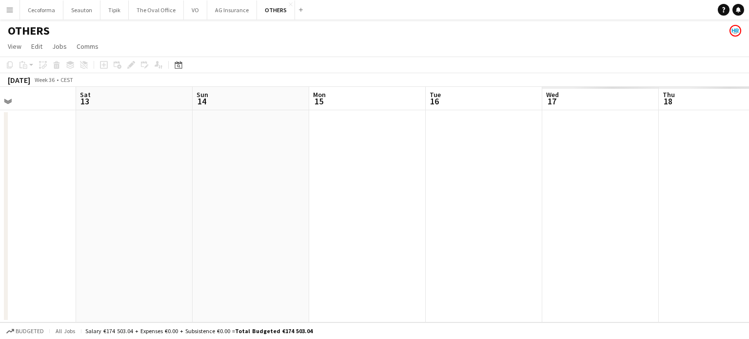
drag, startPoint x: 330, startPoint y: 255, endPoint x: 250, endPoint y: 196, distance: 99.1
click at [57, 209] on app-calendar-viewport "Tue 9 Wed 10 Thu 11 Fri 12 Sat 13 Sun 14 Mon 15 Tue 16 Wed 17 Thu 18 Fri 19 Sat…" at bounding box center [374, 204] width 749 height 235
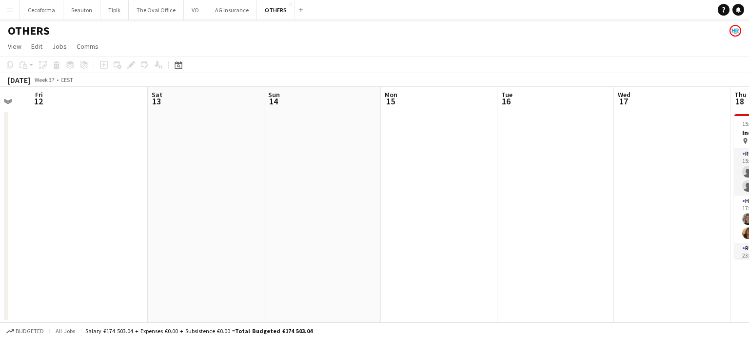
drag, startPoint x: 363, startPoint y: 245, endPoint x: 429, endPoint y: 208, distance: 75.5
click at [225, 208] on app-calendar-viewport "Tue 9 Wed 10 Thu 11 Fri 12 Sat 13 Sun 14 Mon 15 Tue 16 Wed 17 Thu 18 2/6 1 Job …" at bounding box center [374, 204] width 749 height 235
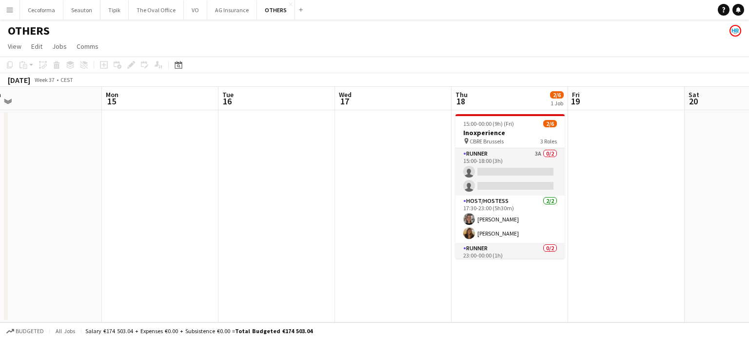
drag, startPoint x: 379, startPoint y: 224, endPoint x: 269, endPoint y: 203, distance: 111.7
click at [91, 199] on app-calendar-viewport "Thu 11 Fri 12 Sat 13 Sun 14 Mon 15 Tue 16 Wed 17 Thu 18 2/6 1 Job Fri 19 Sat 20…" at bounding box center [374, 204] width 749 height 235
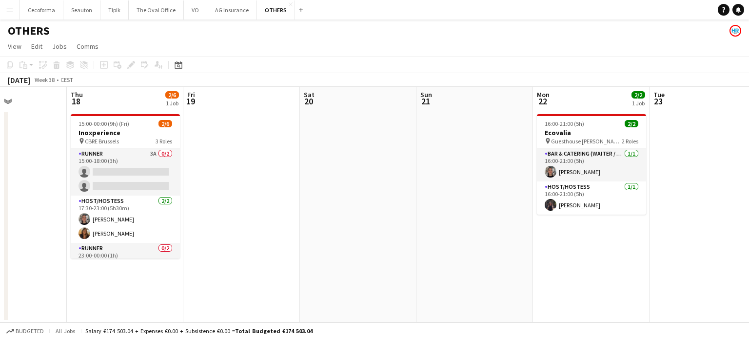
drag, startPoint x: 352, startPoint y: 239, endPoint x: 542, endPoint y: 253, distance: 189.7
click at [85, 199] on app-calendar-viewport "Mon 15 Tue 16 Wed 17 Thu 18 2/6 1 Job Fri 19 Sat 20 Sun 21 Mon 22 2/2 1 Job Tue…" at bounding box center [374, 204] width 749 height 235
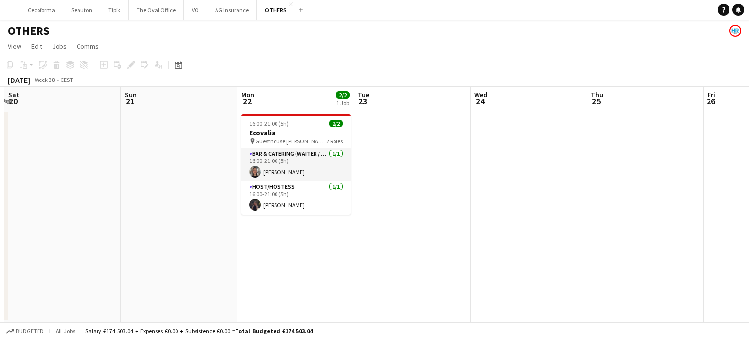
drag, startPoint x: 421, startPoint y: 261, endPoint x: 328, endPoint y: 228, distance: 99.0
click at [279, 235] on app-calendar-viewport "Wed 17 Thu 18 2/6 1 Job Fri 19 Sat 20 Sun 21 Mon 22 2/2 1 Job Tue 23 Wed 24 Thu…" at bounding box center [374, 204] width 749 height 235
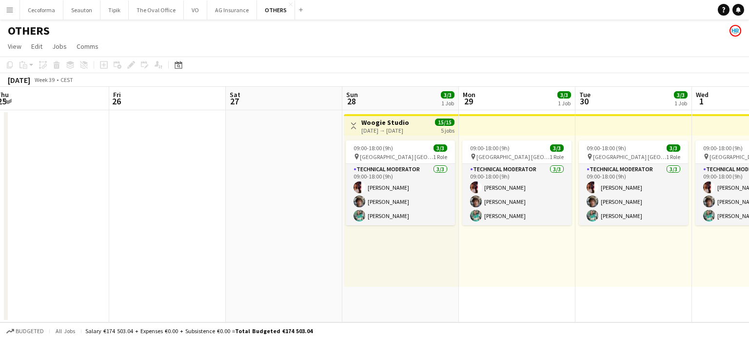
drag, startPoint x: 456, startPoint y: 259, endPoint x: 240, endPoint y: 212, distance: 221.5
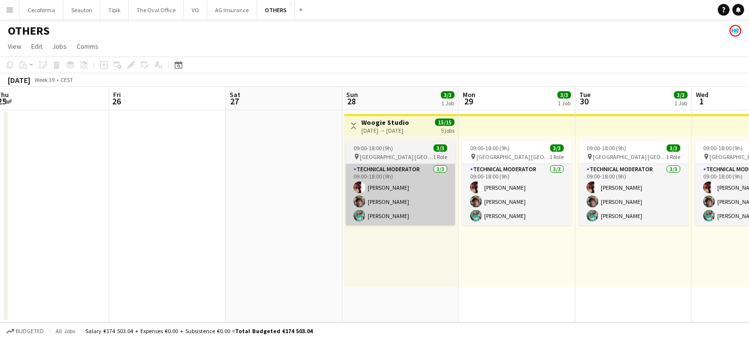
click at [222, 213] on app-calendar-viewport "Mon 22 2/2 1 Job Tue 23 Wed 24 Thu 25 Fri 26 Sat 27 Sun 28 3/3 1 Job Mon 29 3/3…" at bounding box center [374, 204] width 749 height 235
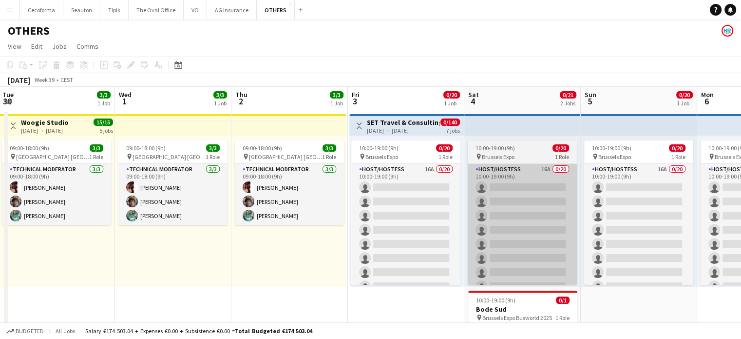
drag, startPoint x: 95, startPoint y: 230, endPoint x: 400, endPoint y: 233, distance: 305.2
click at [18, 203] on app-calendar-viewport "Sat 27 Sun 28 3/3 1 Job Mon 29 3/3 1 Job Tue 30 3/3 1 Job Wed 1 3/3 1 Job Thu 2…" at bounding box center [370, 233] width 741 height 292
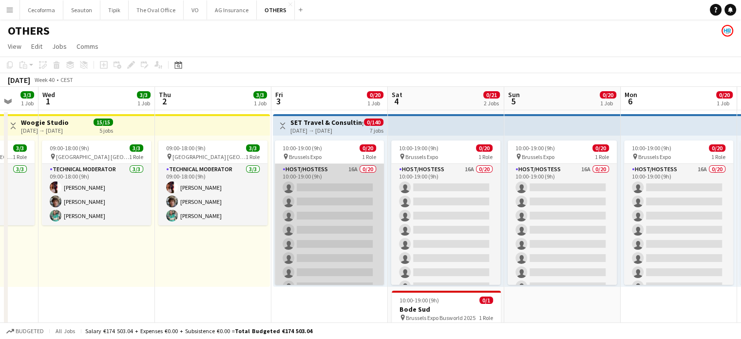
click at [341, 226] on app-card-role "Host/Hostess 16A 0/20 10:00-19:00 (9h) single-neutral-actions single-neutral-ac…" at bounding box center [329, 315] width 109 height 302
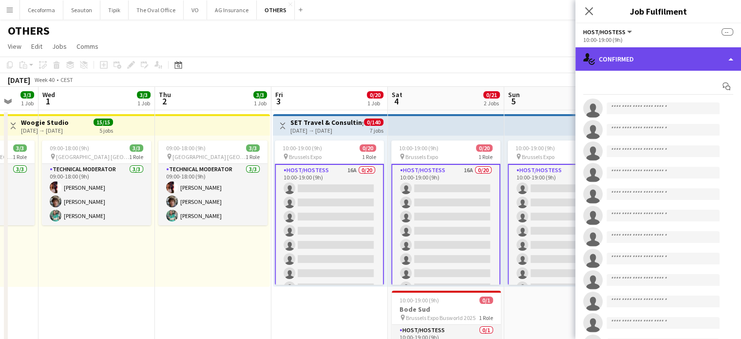
click at [732, 61] on div "single-neutral-actions-check-2 Confirmed" at bounding box center [659, 58] width 166 height 23
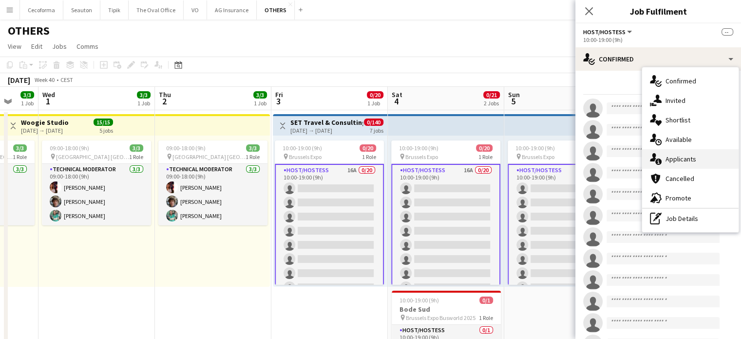
click at [681, 159] on span "Applicants" at bounding box center [681, 159] width 31 height 9
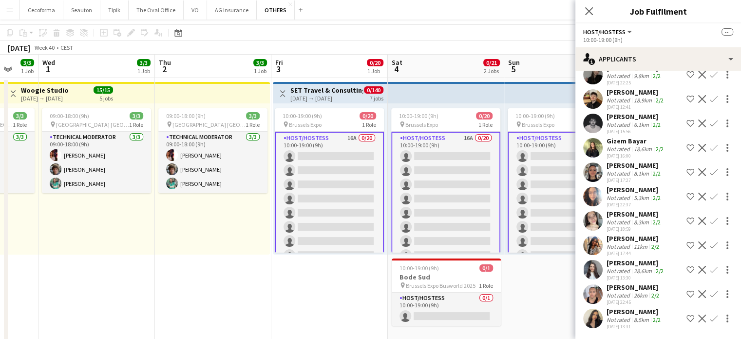
scroll to position [55, 0]
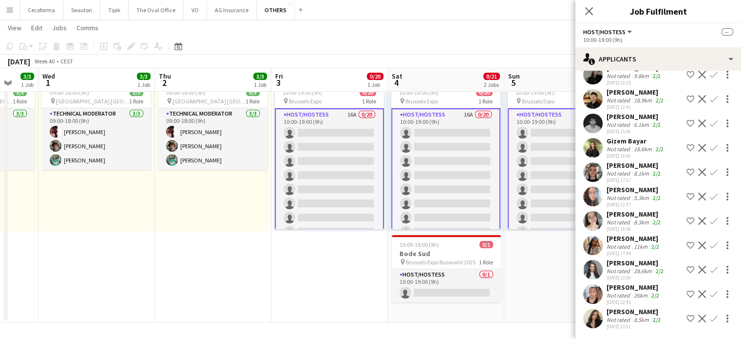
click at [291, 279] on app-date-cell "Toggle View SET Travel & Consulting GmbH [DATE] → [DATE] 0/140 7 jobs 10:00-19:…" at bounding box center [330, 189] width 117 height 268
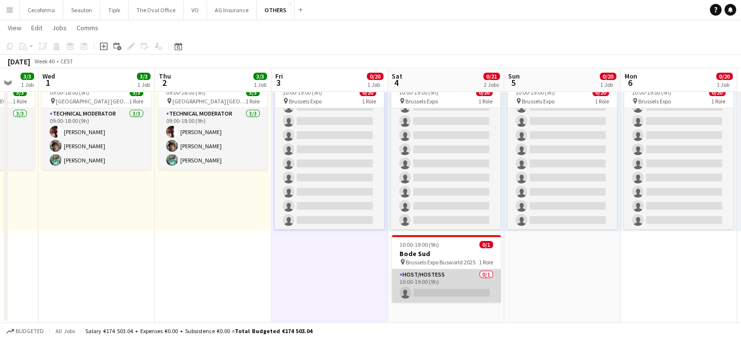
click at [452, 292] on app-card-role "Host/Hostess 0/1 10:00-19:00 (9h) single-neutral-actions" at bounding box center [446, 285] width 109 height 33
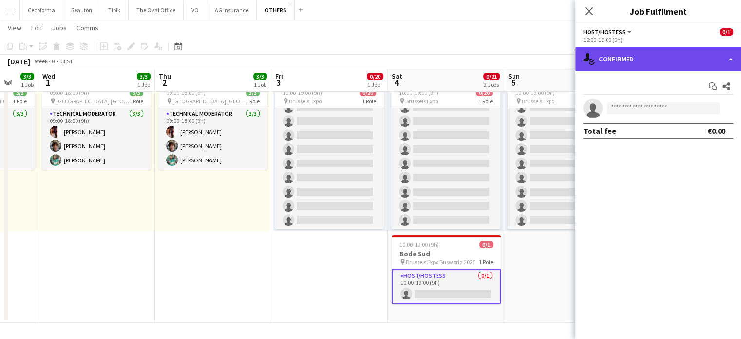
click at [734, 58] on div "single-neutral-actions-check-2 Confirmed" at bounding box center [659, 58] width 166 height 23
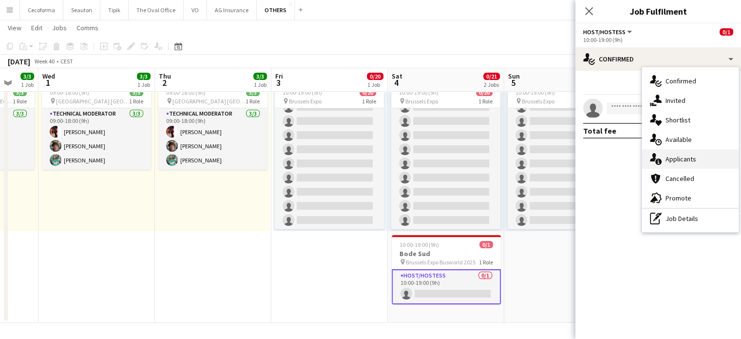
click at [680, 159] on span "Applicants" at bounding box center [681, 159] width 31 height 9
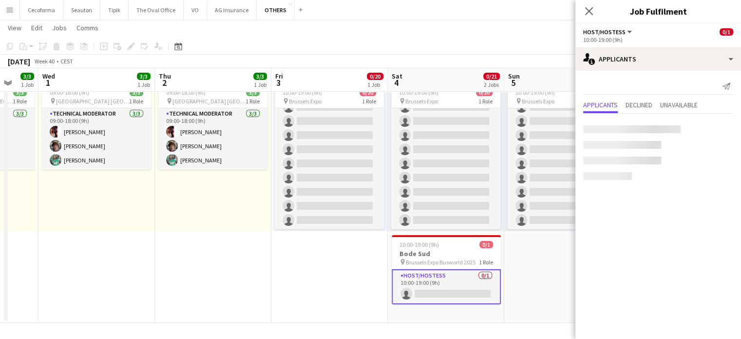
click at [540, 297] on app-date-cell "10:00-19:00 (9h) 0/20 pin Brussels Expo 1 Role Host/Hostess 16A 0/20 10:00-19:0…" at bounding box center [563, 189] width 117 height 268
